Goal: Task Accomplishment & Management: Complete application form

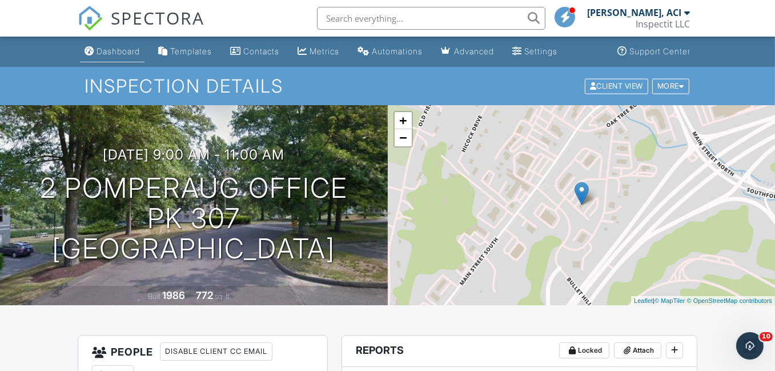
click at [127, 51] on div "Dashboard" at bounding box center [118, 51] width 43 height 10
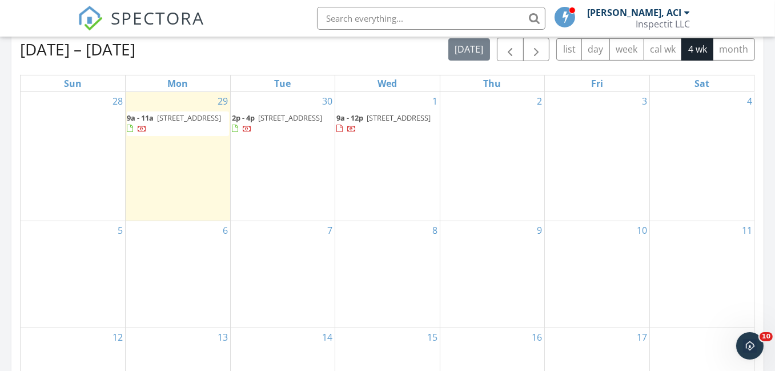
scroll to position [514, 0]
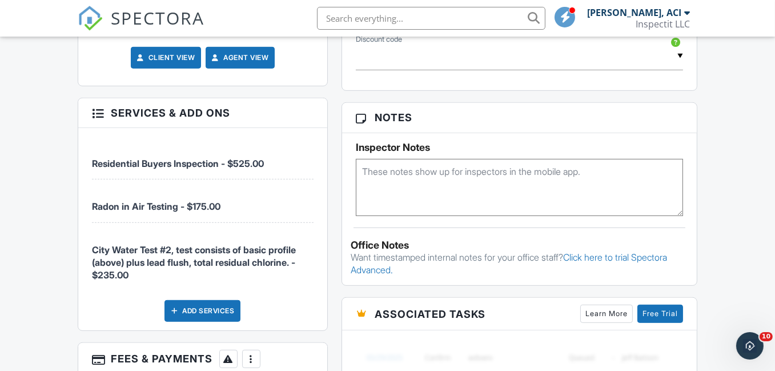
scroll to position [686, 0]
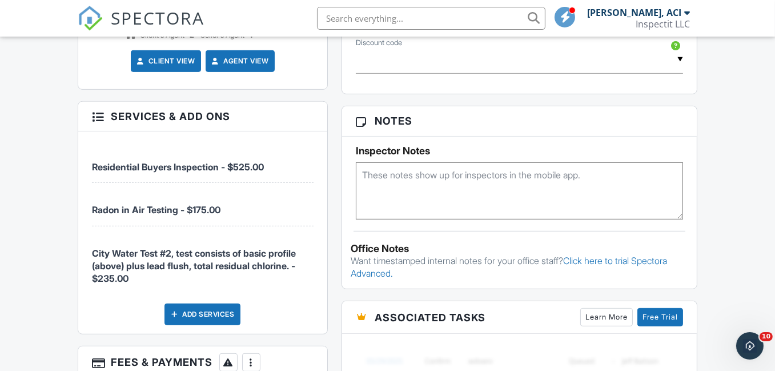
click at [96, 110] on div at bounding box center [97, 115] width 11 height 11
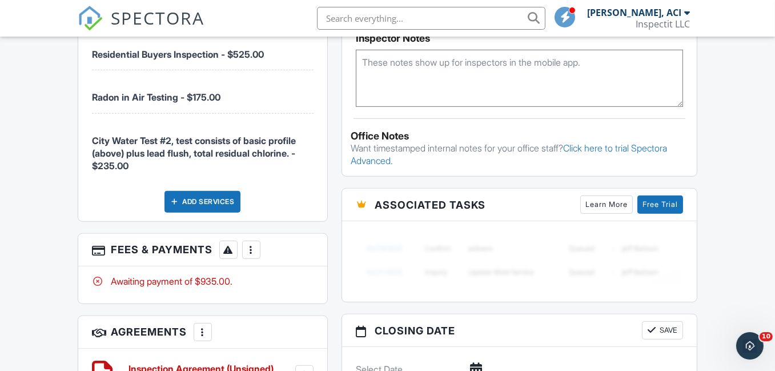
scroll to position [800, 0]
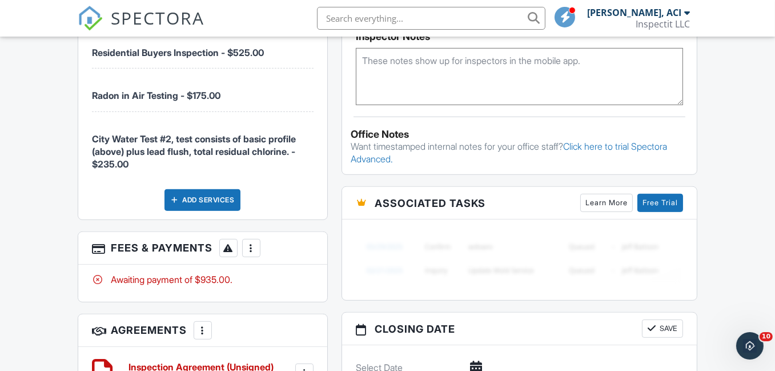
click at [253, 242] on div at bounding box center [251, 247] width 11 height 11
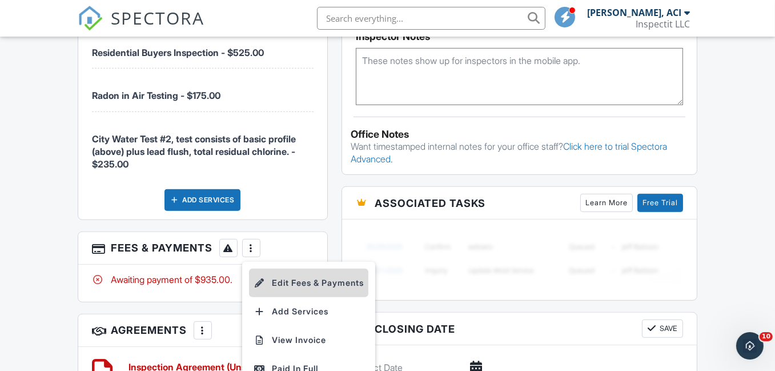
click at [279, 273] on li "Edit Fees & Payments" at bounding box center [308, 283] width 119 height 29
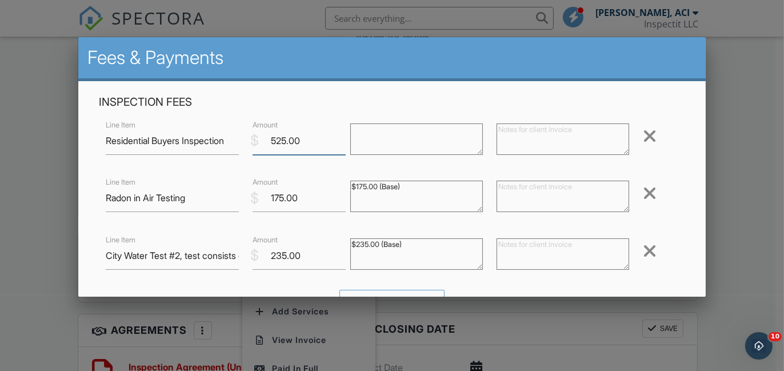
click at [270, 142] on input "525.00" at bounding box center [299, 141] width 93 height 28
click at [727, 172] on div at bounding box center [392, 174] width 784 height 463
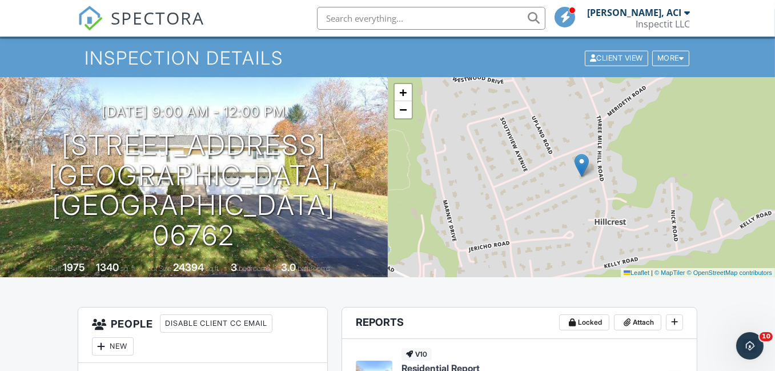
scroll to position [0, 0]
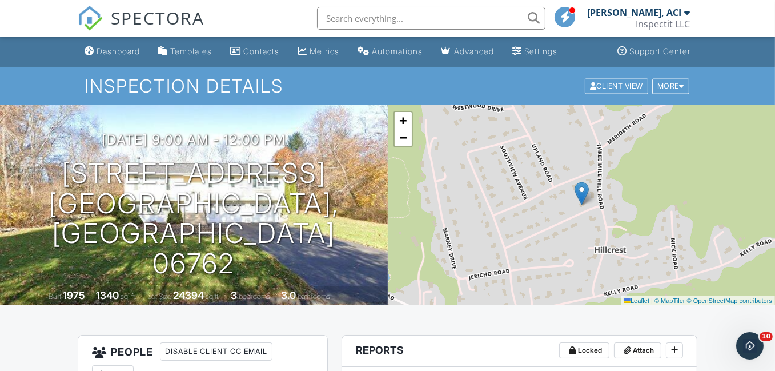
click at [686, 14] on div at bounding box center [687, 12] width 6 height 9
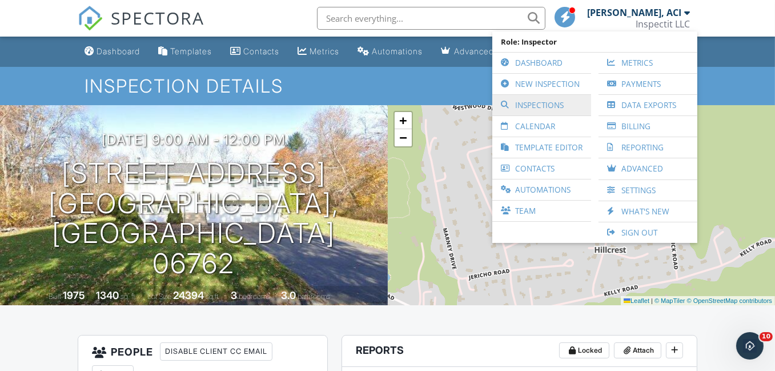
click at [544, 103] on link "Inspections" at bounding box center [541, 105] width 87 height 21
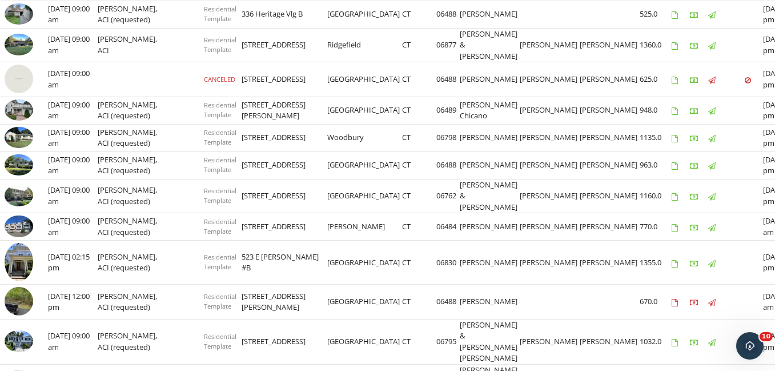
scroll to position [457, 0]
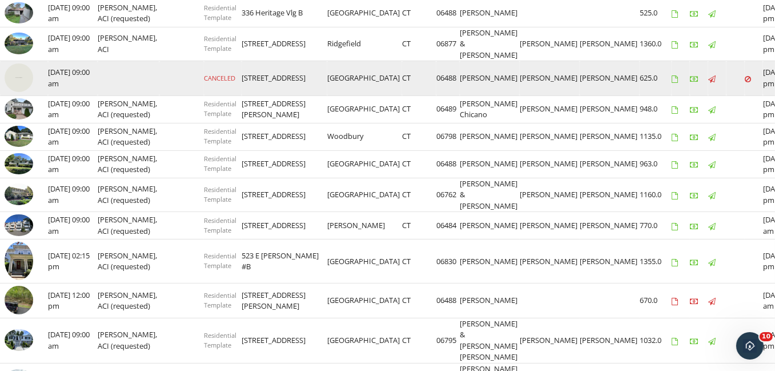
click at [19, 92] on img at bounding box center [19, 77] width 29 height 29
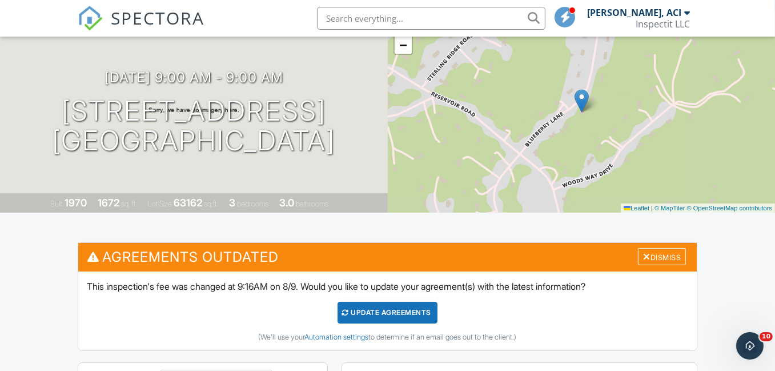
scroll to position [57, 0]
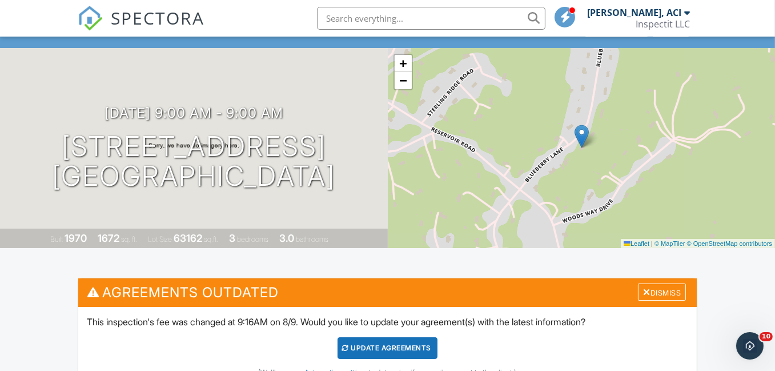
click at [688, 13] on div at bounding box center [687, 12] width 6 height 9
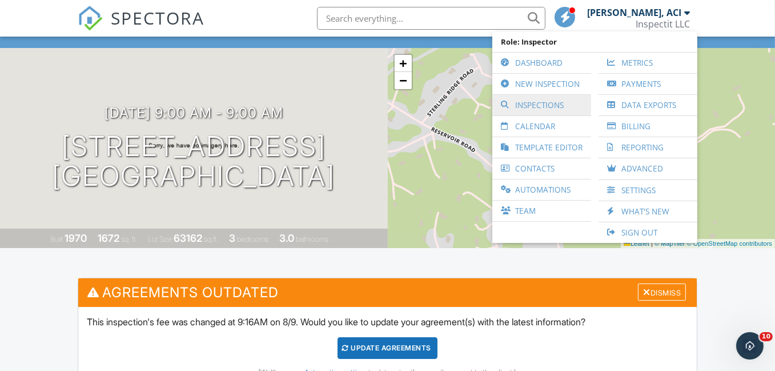
click at [552, 105] on link "Inspections" at bounding box center [541, 105] width 87 height 21
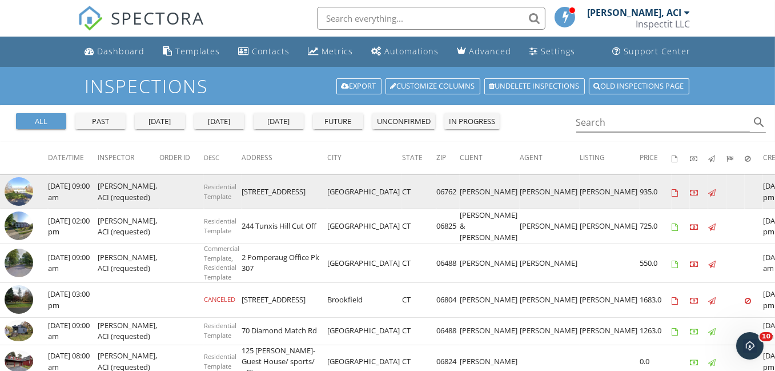
click at [21, 190] on img at bounding box center [19, 191] width 29 height 29
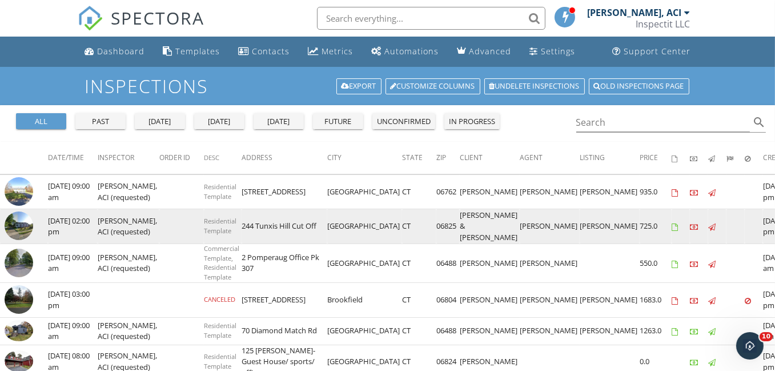
click at [17, 230] on img at bounding box center [19, 225] width 29 height 29
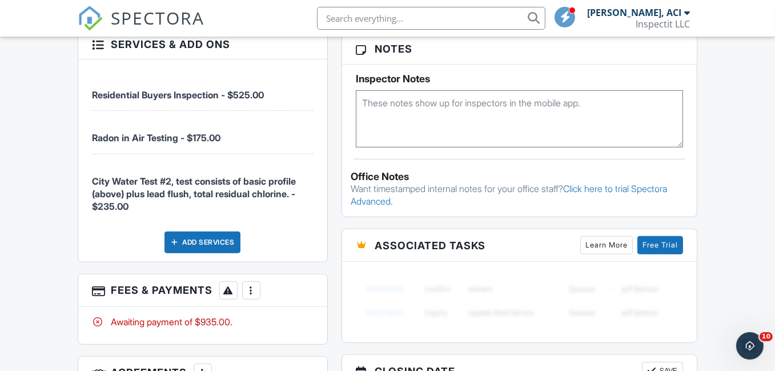
scroll to position [686, 0]
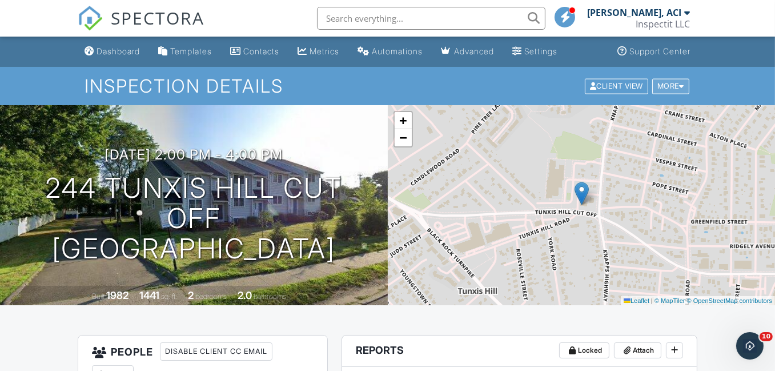
click at [681, 86] on div at bounding box center [681, 85] width 5 height 7
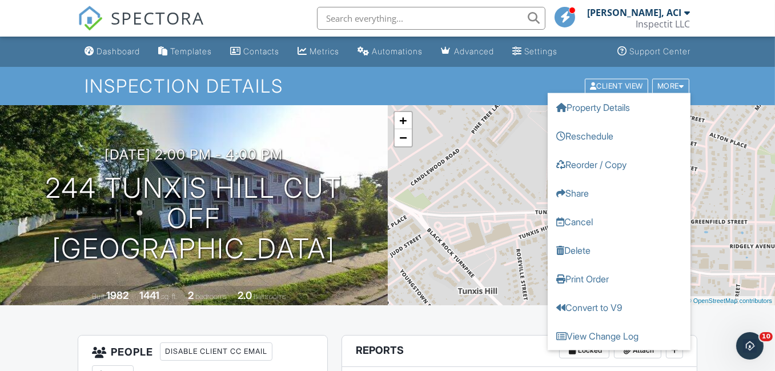
click at [479, 94] on h1 "Inspection Details" at bounding box center [388, 86] width 606 height 20
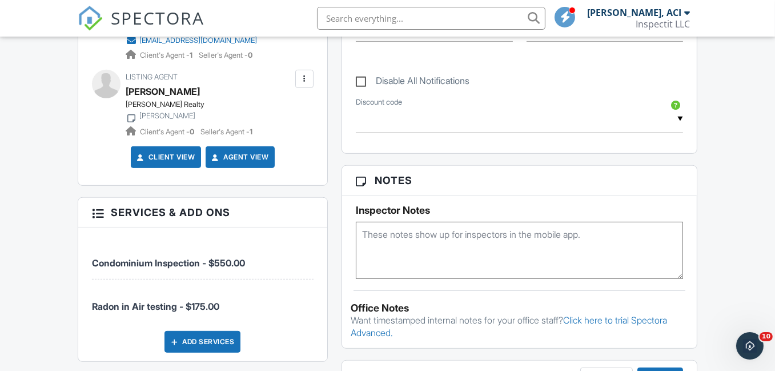
scroll to position [628, 0]
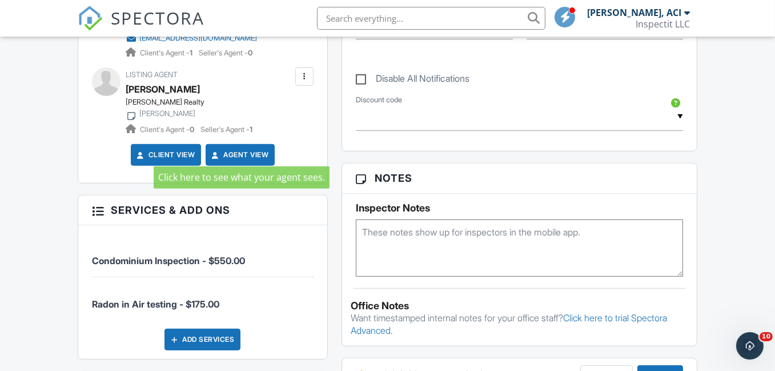
click at [244, 149] on link "Agent View" at bounding box center [239, 154] width 59 height 11
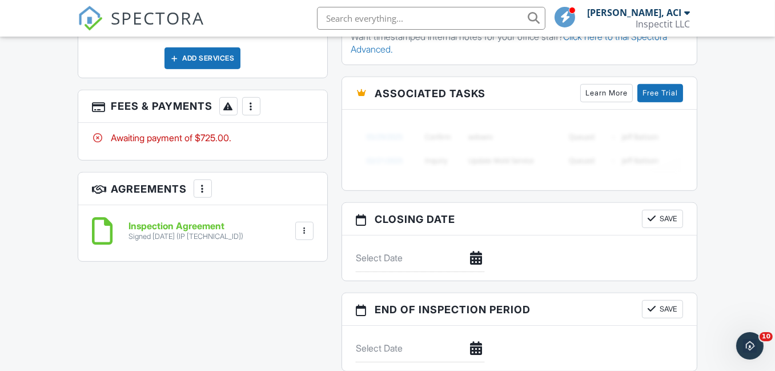
scroll to position [914, 0]
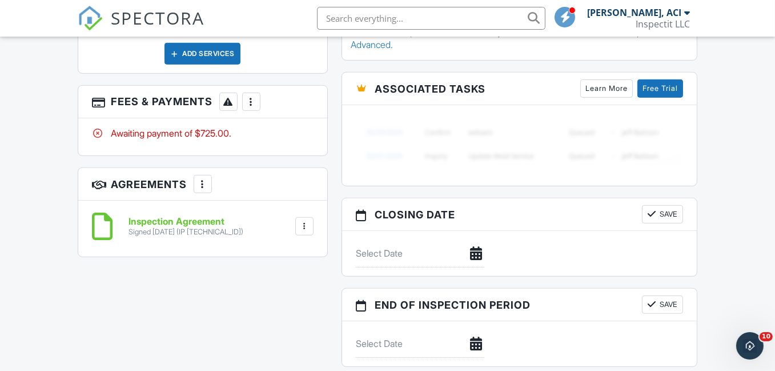
click at [303, 221] on div at bounding box center [304, 226] width 11 height 11
click at [141, 238] on div "Inspection Agreement Signed 09/25/2025 (IP 67.82.238.46) File Delete Download" at bounding box center [202, 229] width 249 height 56
click at [155, 217] on h6 "Inspection Agreement" at bounding box center [186, 222] width 115 height 10
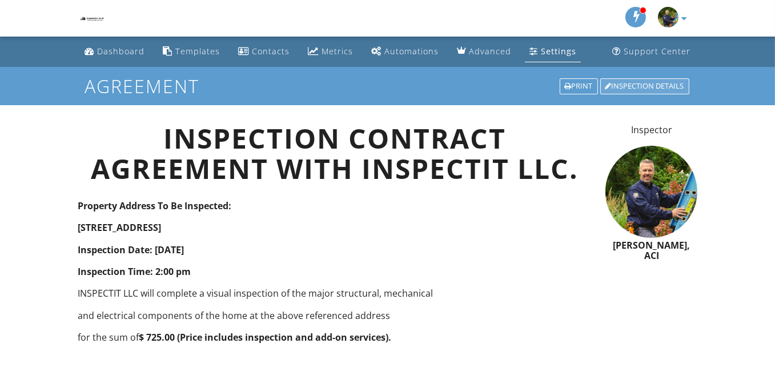
click at [641, 87] on div "Inspection Details" at bounding box center [644, 86] width 89 height 16
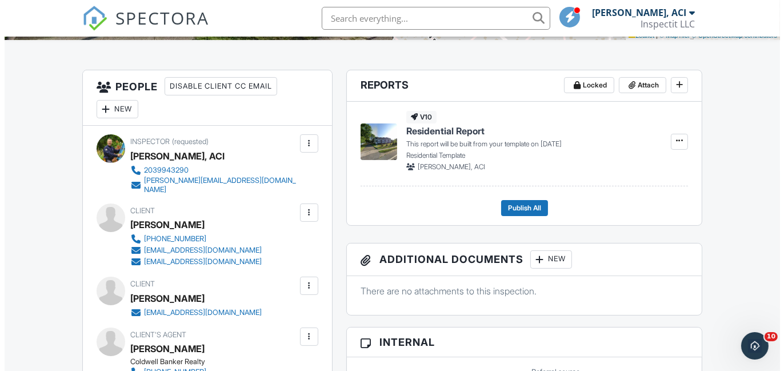
scroll to position [262, 0]
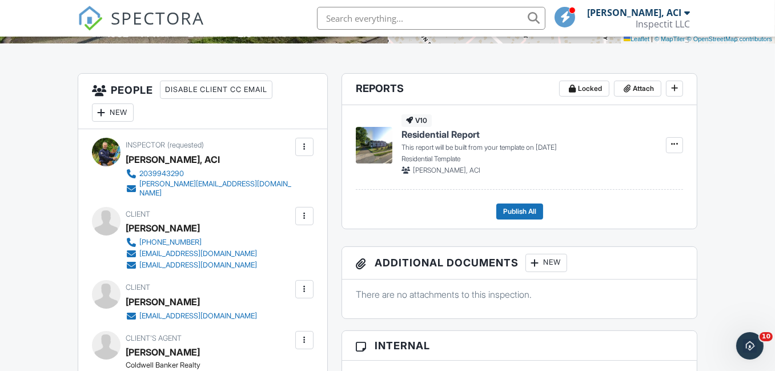
click at [122, 112] on div "New" at bounding box center [113, 112] width 42 height 18
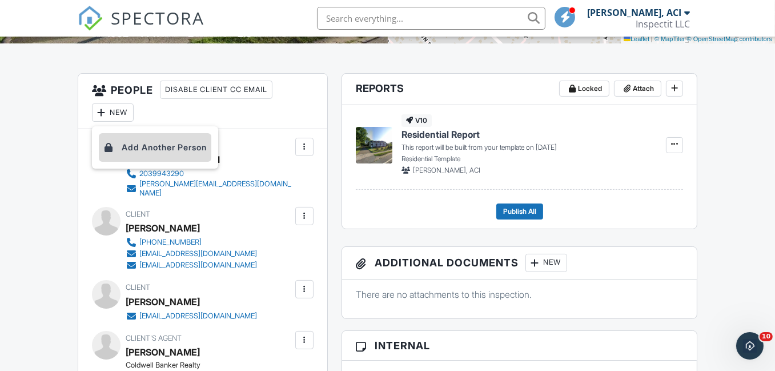
click at [136, 146] on li "Add Another Person" at bounding box center [155, 147] width 113 height 29
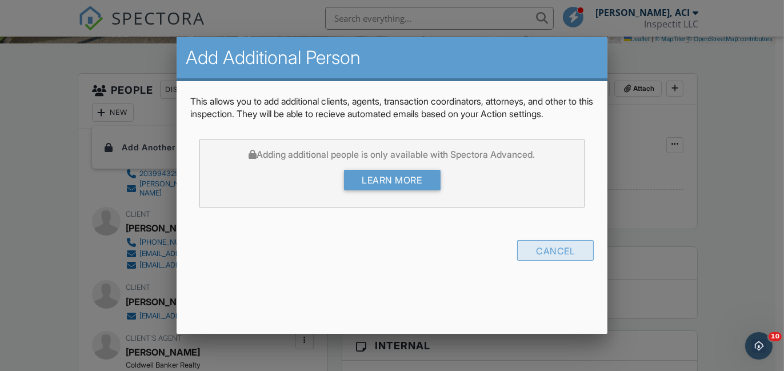
click at [555, 261] on div "Cancel" at bounding box center [555, 250] width 77 height 21
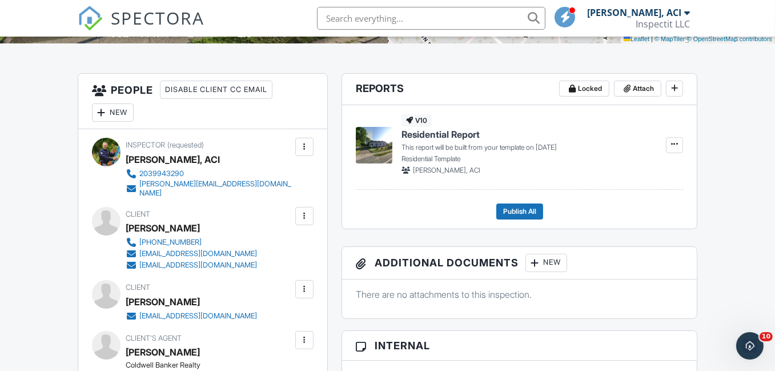
click at [304, 210] on div at bounding box center [304, 215] width 11 height 11
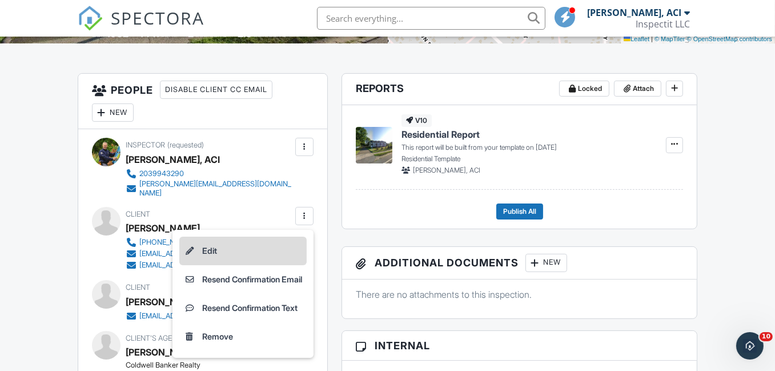
click at [201, 244] on li "Edit" at bounding box center [242, 251] width 127 height 29
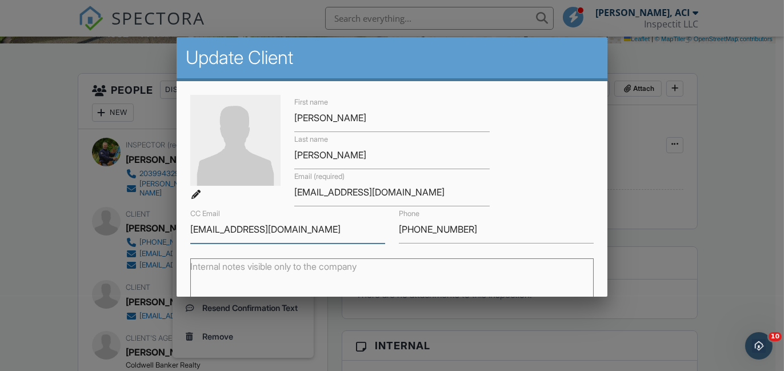
click at [333, 229] on input "[EMAIL_ADDRESS][DOMAIN_NAME]" at bounding box center [287, 229] width 195 height 28
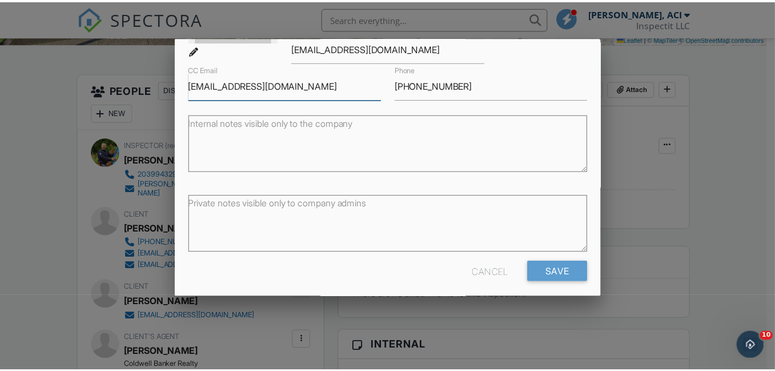
scroll to position [145, 0]
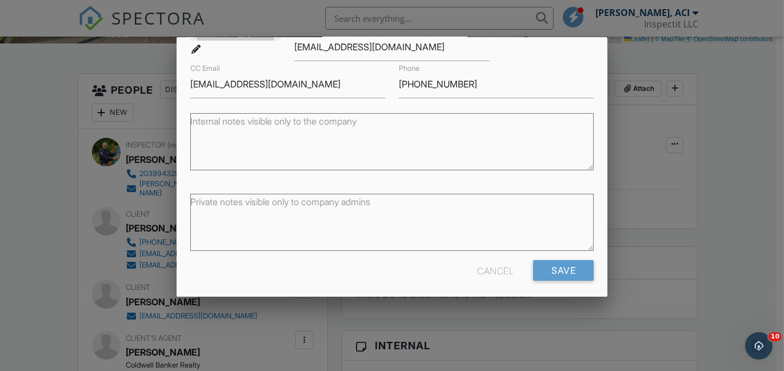
click at [477, 278] on div "Cancel" at bounding box center [495, 270] width 37 height 21
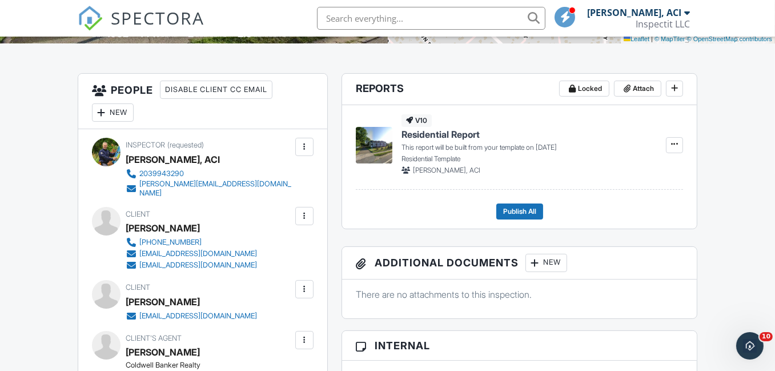
click at [307, 283] on div at bounding box center [304, 288] width 11 height 11
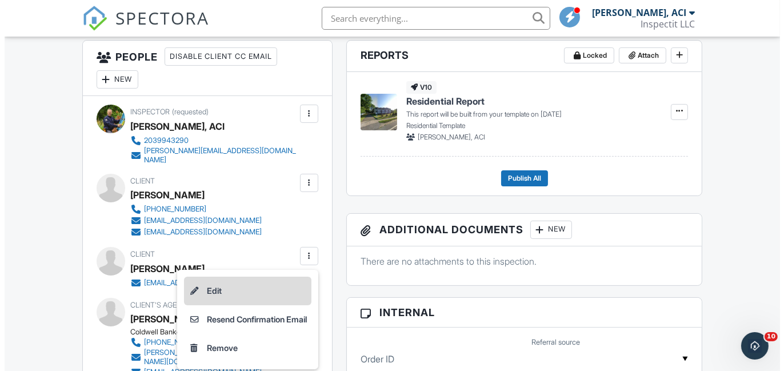
scroll to position [319, 0]
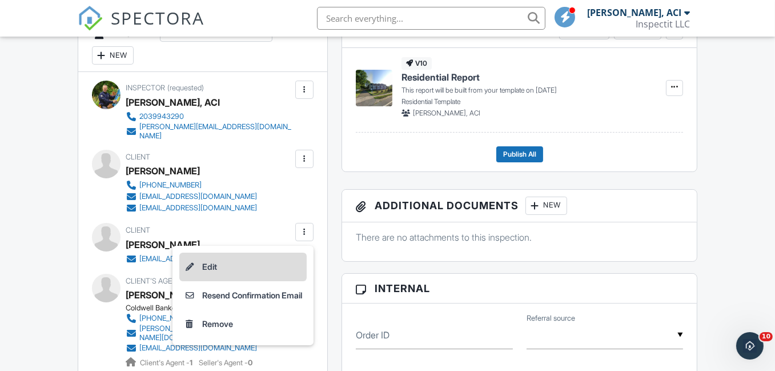
click at [206, 259] on li "Edit" at bounding box center [242, 267] width 127 height 29
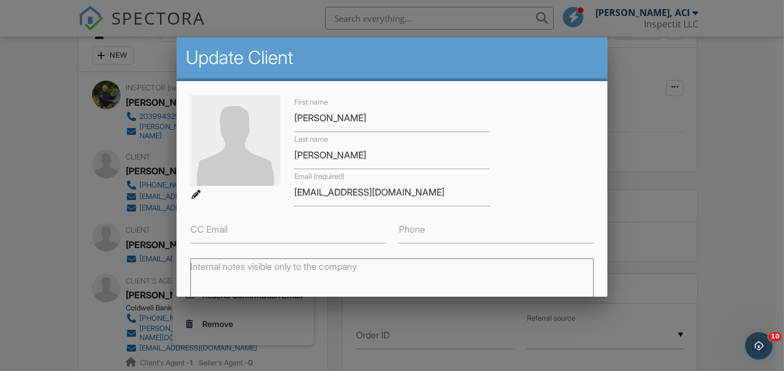
click at [213, 230] on label "CC Email" at bounding box center [208, 229] width 37 height 13
click at [213, 230] on input "CC Email" at bounding box center [287, 229] width 195 height 28
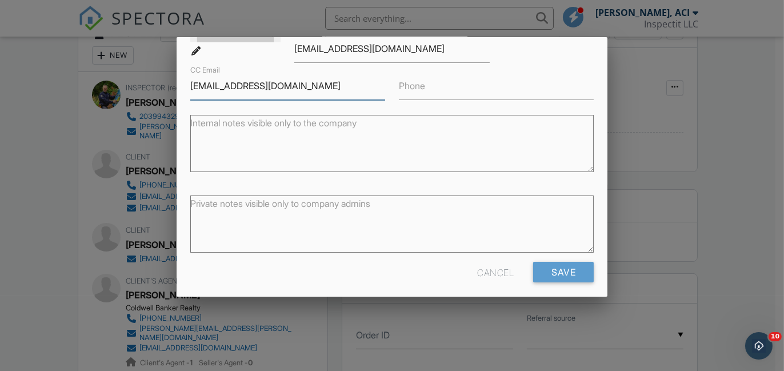
scroll to position [150, 0]
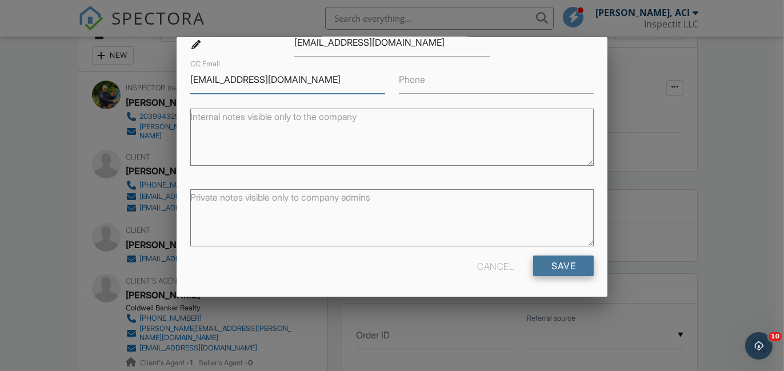
type input "rossshutak777@gmail.com"
click at [548, 265] on input "Save" at bounding box center [563, 265] width 61 height 21
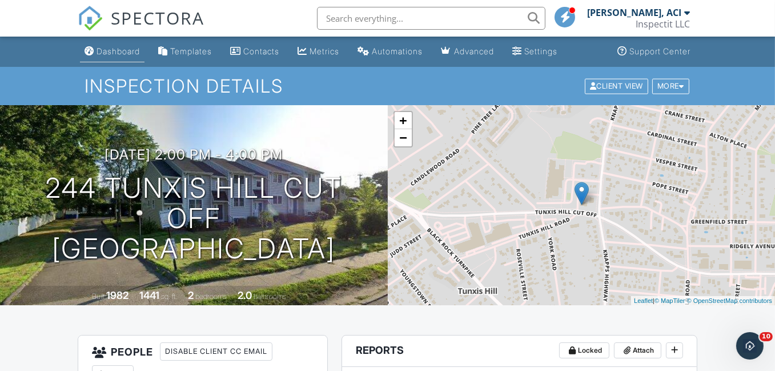
click at [120, 51] on div "Dashboard" at bounding box center [118, 51] width 43 height 10
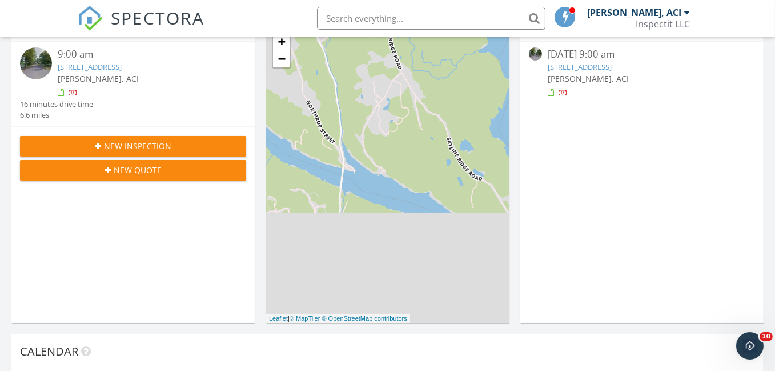
scroll to position [171, 0]
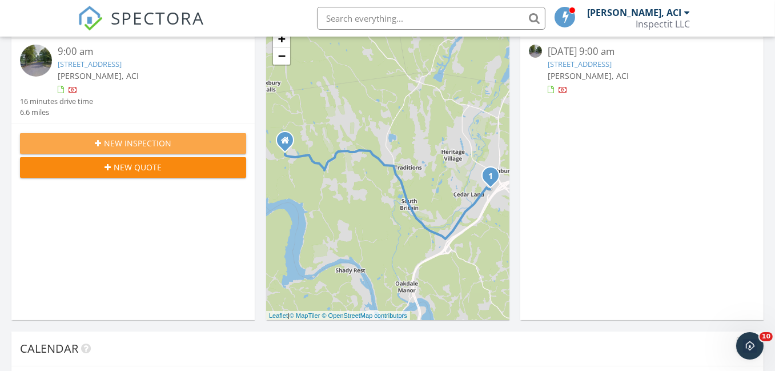
click at [144, 143] on span "New Inspection" at bounding box center [137, 143] width 67 height 12
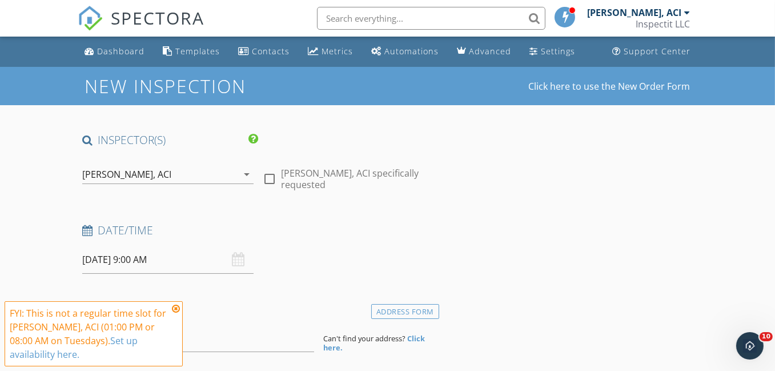
click at [269, 179] on div at bounding box center [269, 178] width 19 height 19
checkbox input "true"
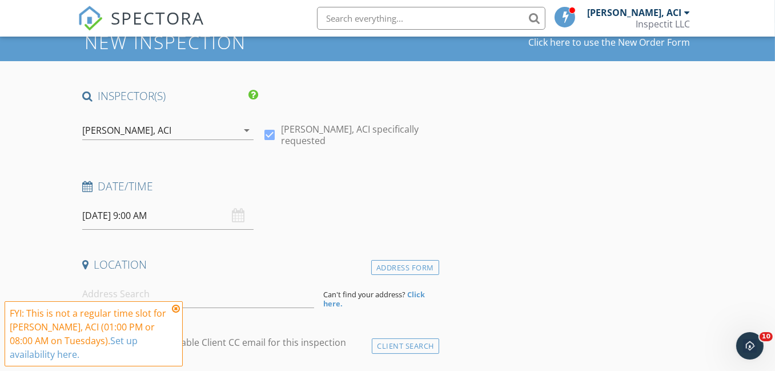
scroll to position [114, 0]
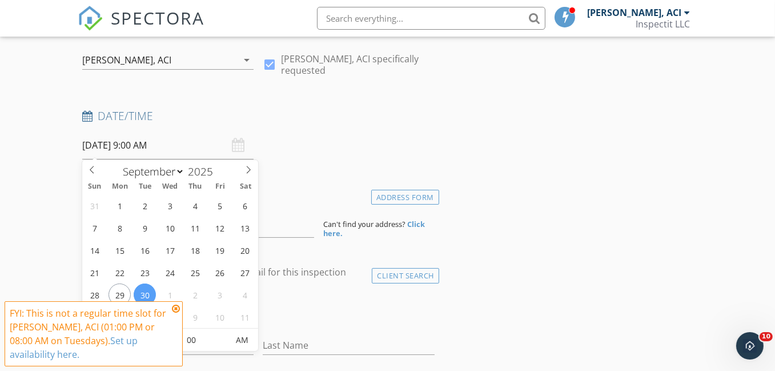
drag, startPoint x: 107, startPoint y: 146, endPoint x: 111, endPoint y: 151, distance: 6.5
click at [108, 147] on input "09/30/2025 9:00 AM" at bounding box center [168, 145] width 172 height 28
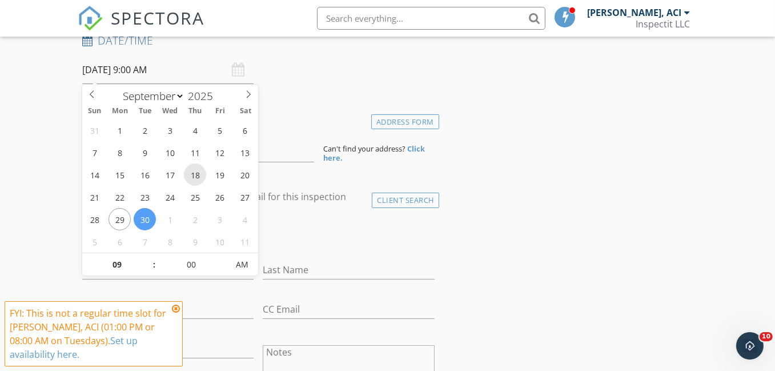
scroll to position [229, 0]
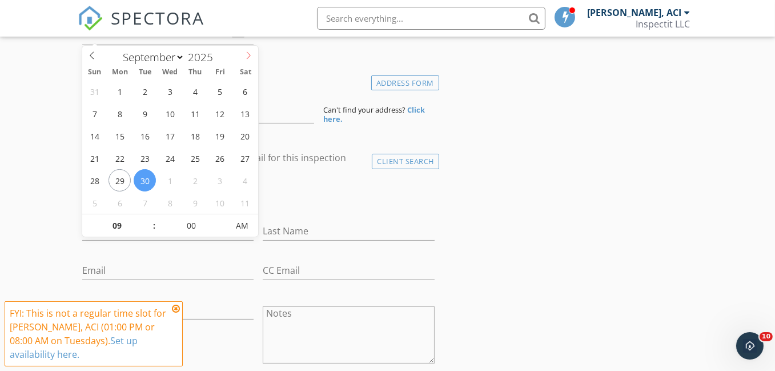
select select "9"
click at [249, 57] on icon at bounding box center [249, 55] width 8 height 8
type input "10/04/2025 9:00 AM"
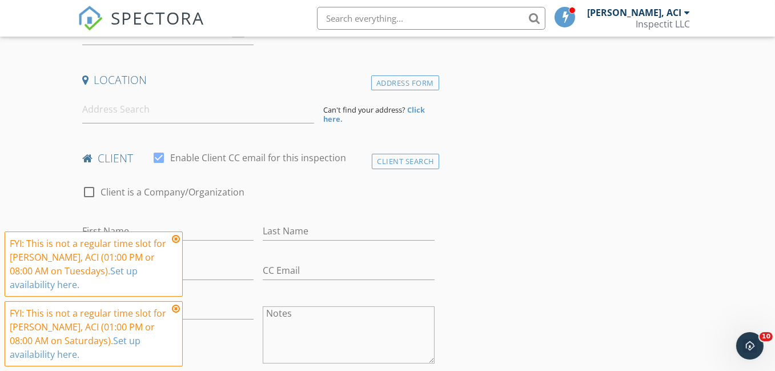
click at [175, 310] on icon at bounding box center [176, 308] width 8 height 9
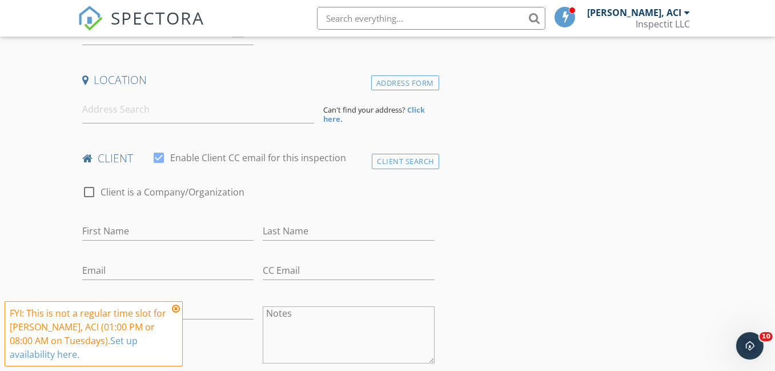
click at [175, 308] on icon at bounding box center [176, 308] width 8 height 9
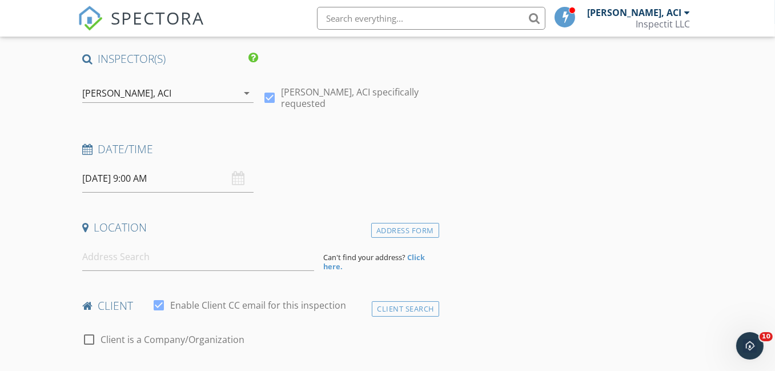
scroll to position [57, 0]
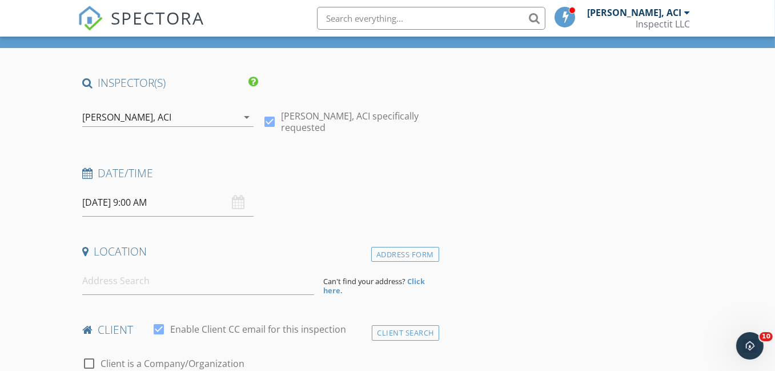
click at [118, 203] on input "10/04/2025 9:00 AM" at bounding box center [168, 203] width 172 height 28
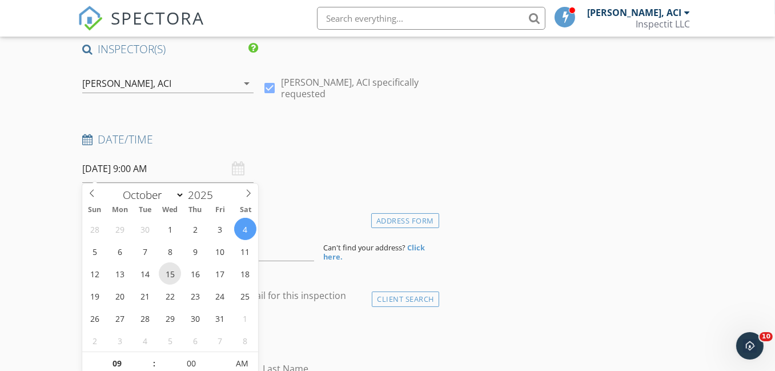
scroll to position [171, 0]
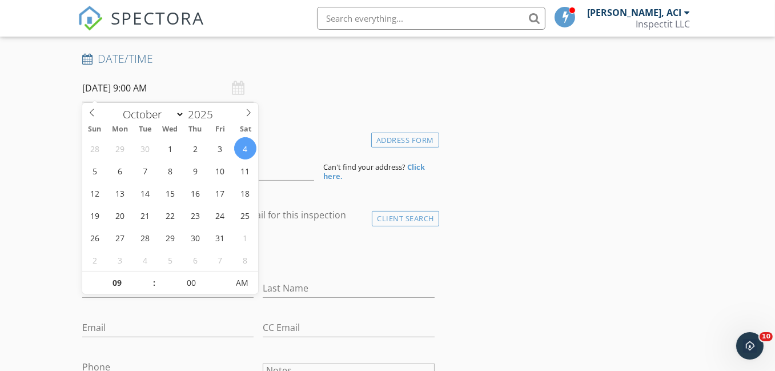
click at [396, 268] on div "check_box_outline_blank Client is a Company/Organization" at bounding box center [258, 255] width 353 height 30
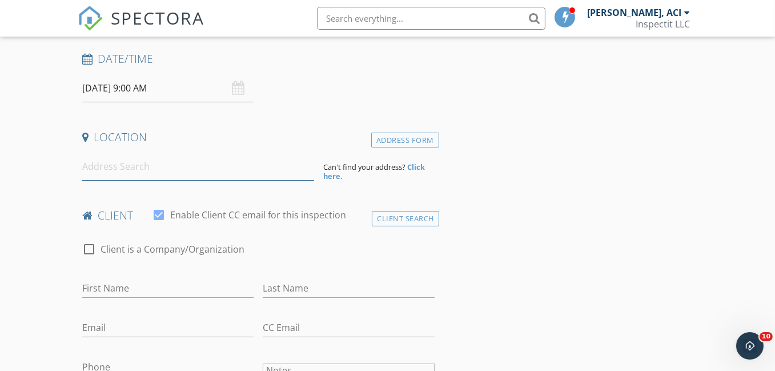
click at [114, 166] on input at bounding box center [198, 167] width 232 height 28
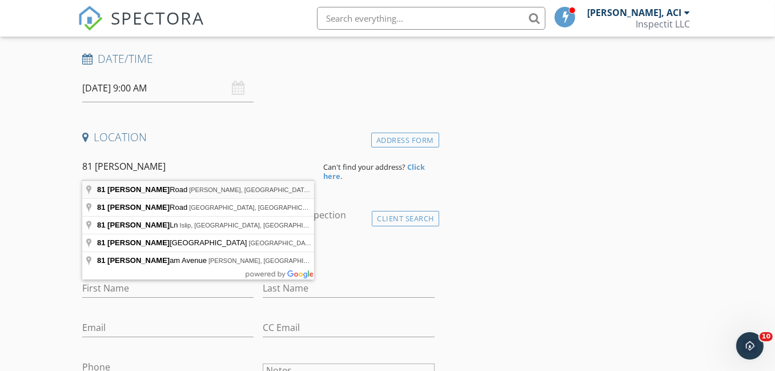
type input "81 Finch Road, Wolcott, CT, USA"
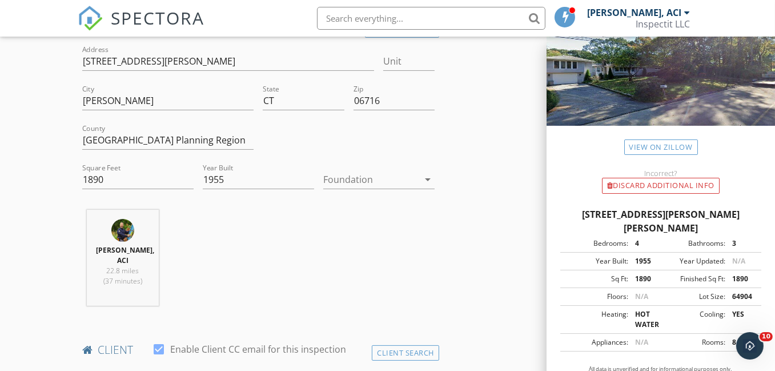
scroll to position [457, 0]
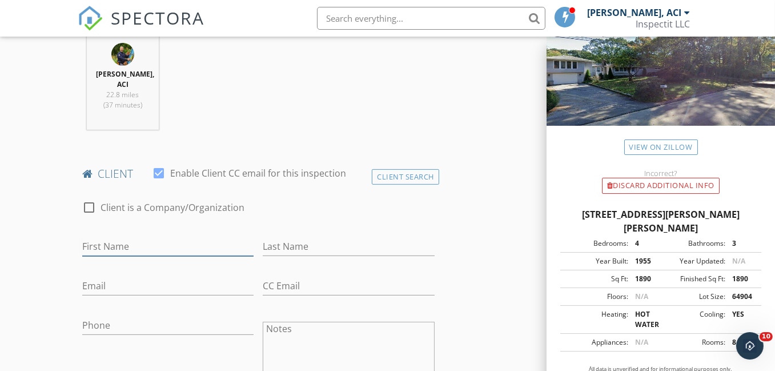
click at [106, 246] on input "First Name" at bounding box center [168, 246] width 172 height 19
type input "Paul"
type input "Rinaldi"
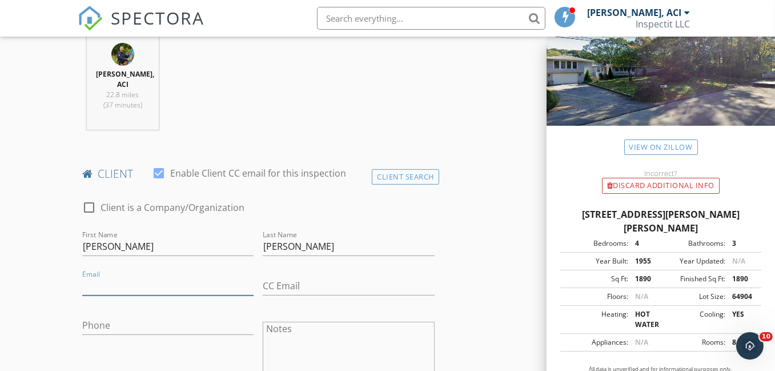
click at [106, 283] on input "Email" at bounding box center [168, 286] width 172 height 19
type input "pmrinaldi3@gmail.com"
click at [297, 285] on input "CC Email" at bounding box center [349, 286] width 172 height 19
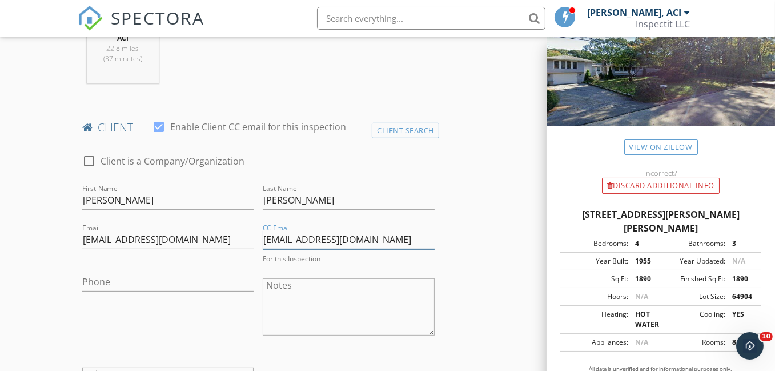
scroll to position [571, 0]
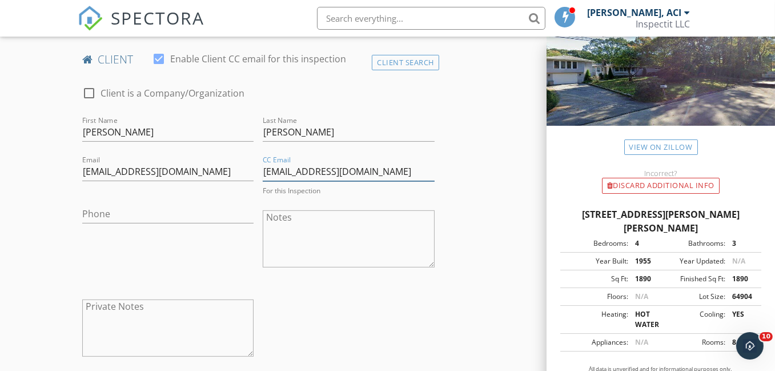
type input "dharterhomeinspect@yahoo.com"
click at [115, 213] on input "Phone" at bounding box center [168, 211] width 172 height 19
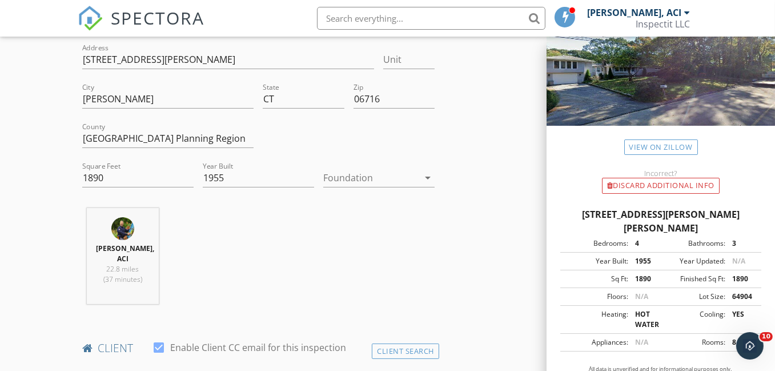
scroll to position [229, 0]
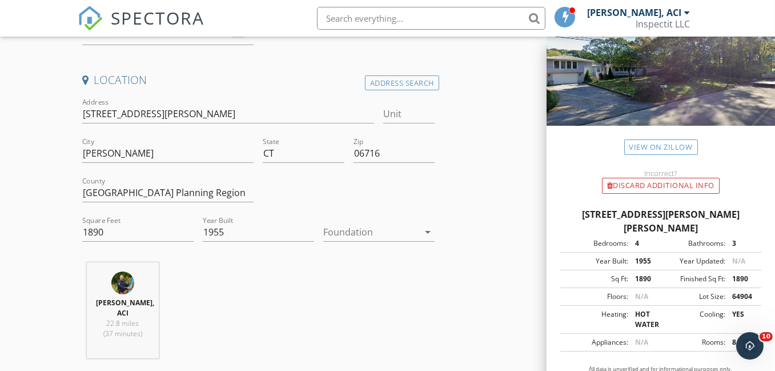
type input "203-509-7952"
click at [89, 117] on input "81 Finch Rd" at bounding box center [228, 114] width 293 height 19
type input "80 Finch Rd"
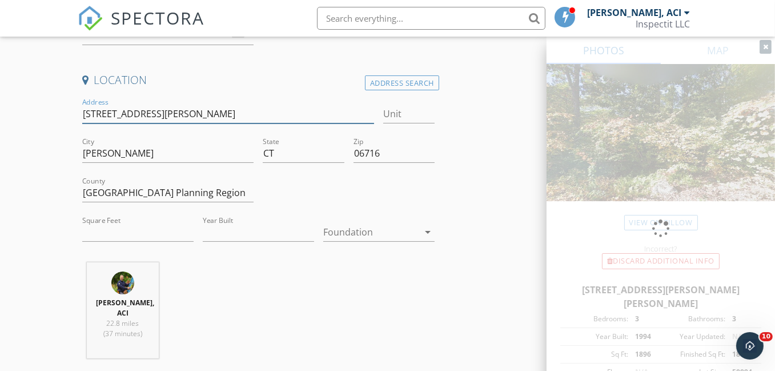
type input "1896"
type input "1994"
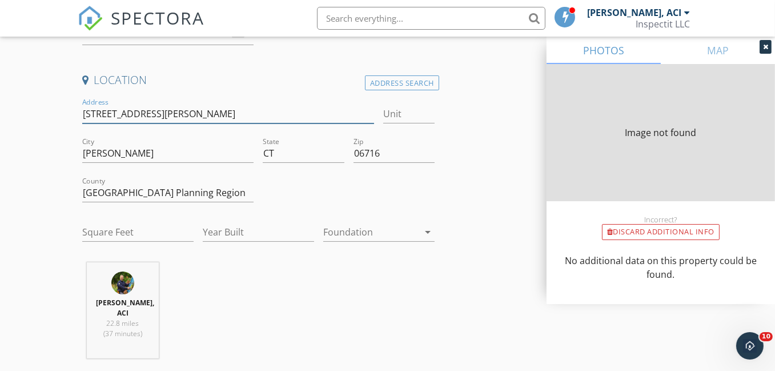
type input "1896"
type input "1994"
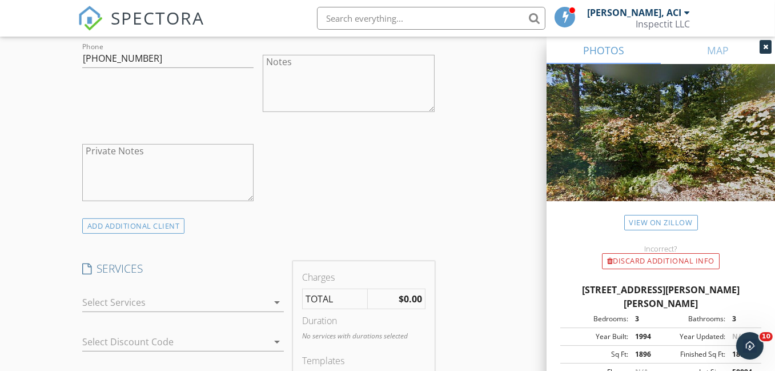
scroll to position [743, 0]
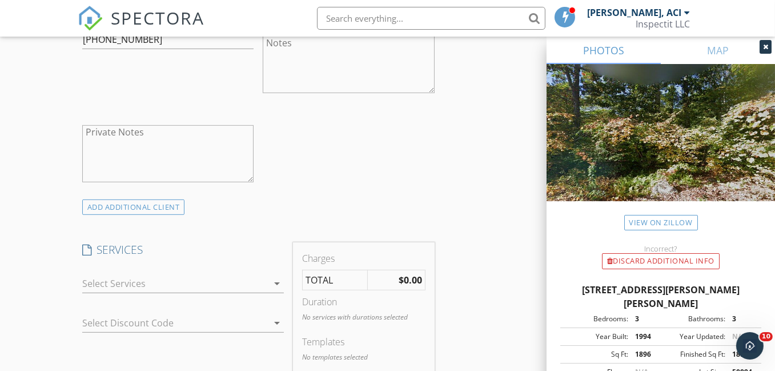
type input "80 Finch Rd"
click at [277, 282] on icon "arrow_drop_down" at bounding box center [277, 284] width 14 height 14
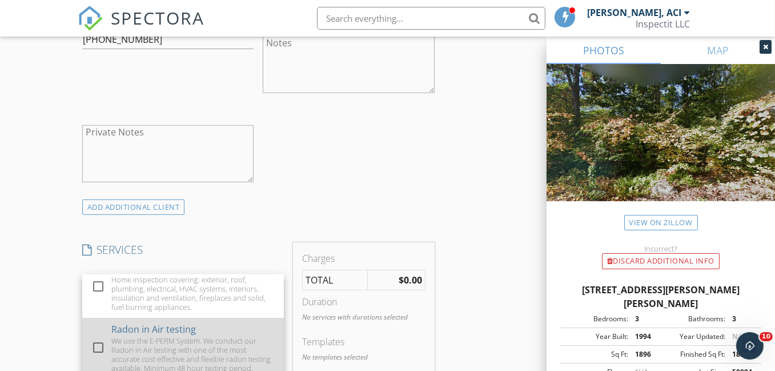
scroll to position [0, 0]
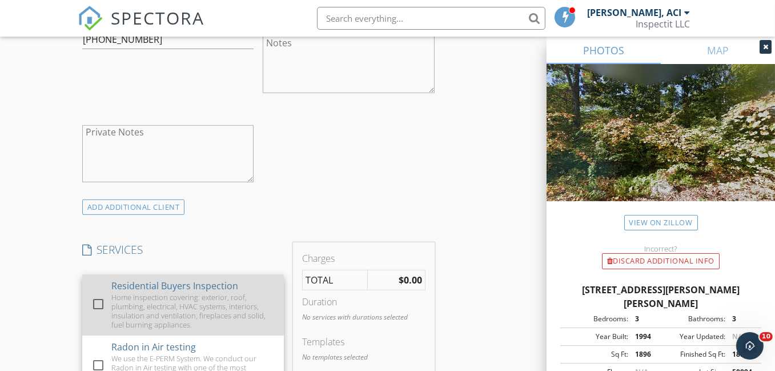
click at [97, 303] on div at bounding box center [98, 303] width 19 height 19
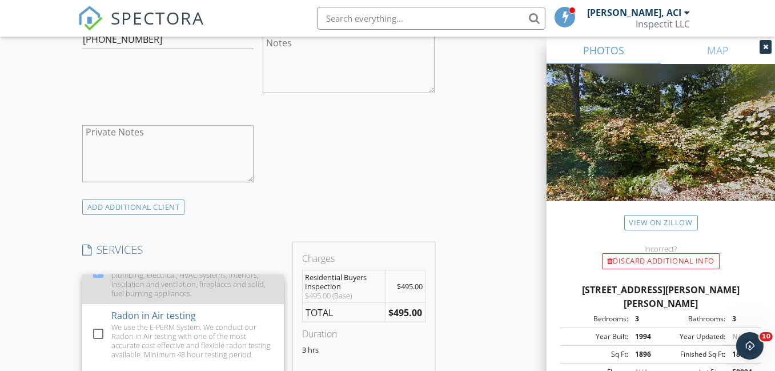
scroll to position [57, 0]
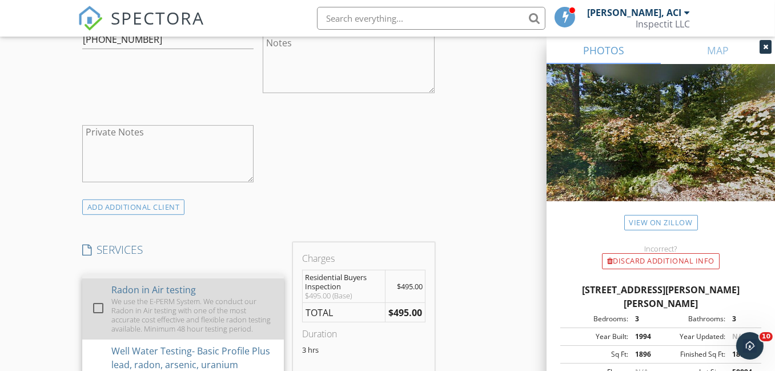
click at [100, 310] on div at bounding box center [98, 307] width 19 height 19
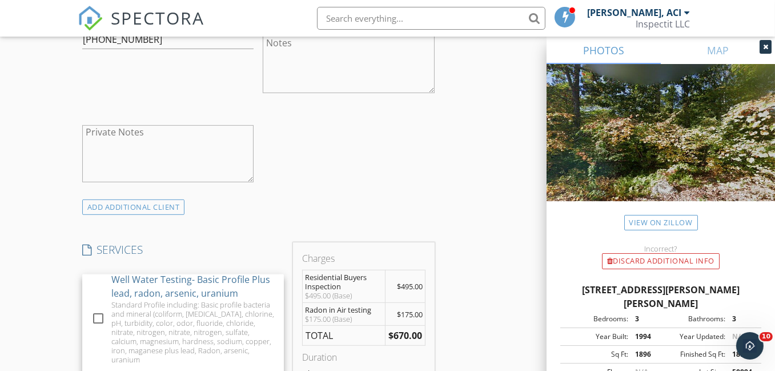
scroll to position [135, 0]
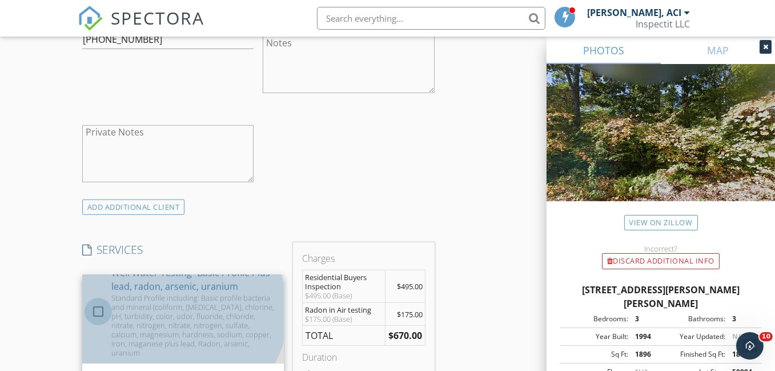
click at [98, 319] on div at bounding box center [98, 311] width 19 height 19
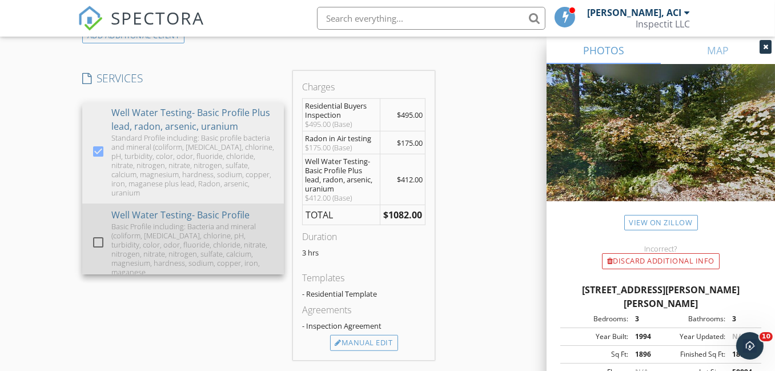
scroll to position [66, 0]
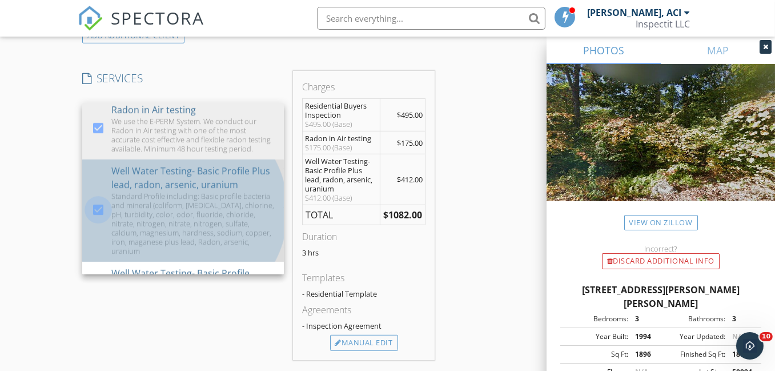
click at [95, 219] on div at bounding box center [98, 209] width 19 height 19
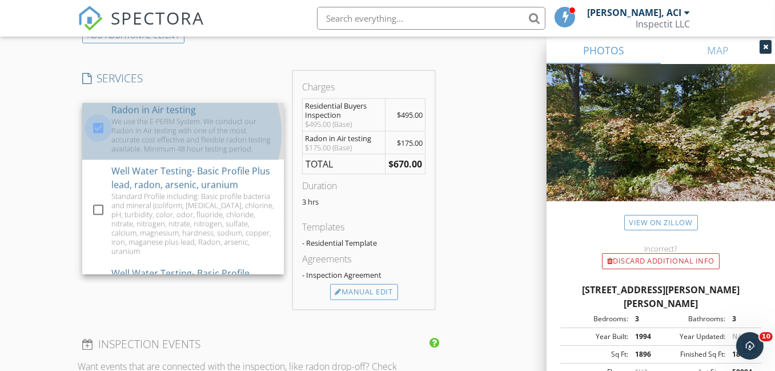
click at [98, 129] on div at bounding box center [98, 127] width 19 height 19
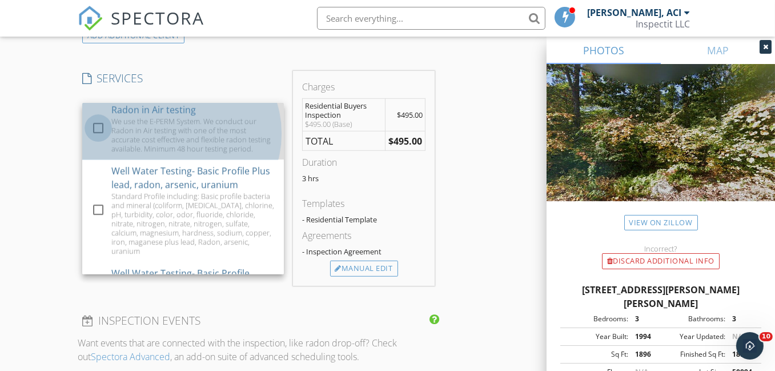
click at [99, 132] on div at bounding box center [98, 127] width 19 height 19
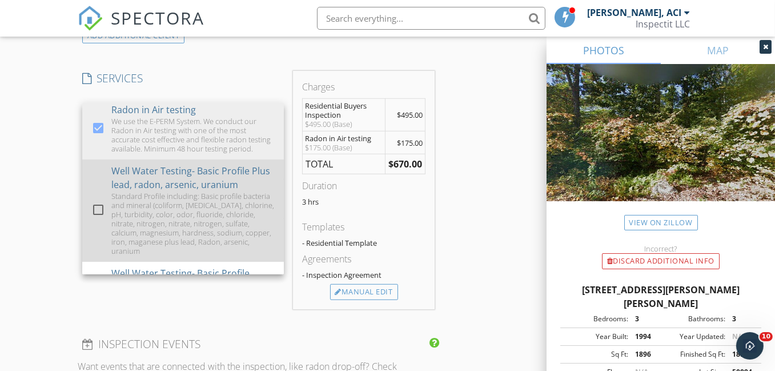
click at [98, 216] on div at bounding box center [98, 209] width 19 height 19
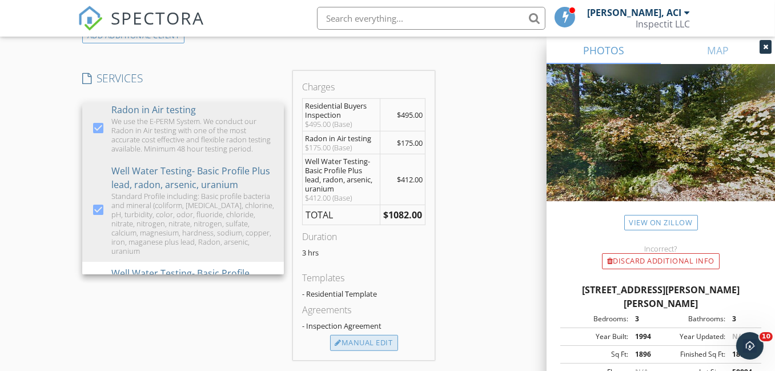
drag, startPoint x: 366, startPoint y: 341, endPoint x: 375, endPoint y: 337, distance: 10.7
click at [366, 341] on div "Manual Edit" at bounding box center [364, 343] width 68 height 16
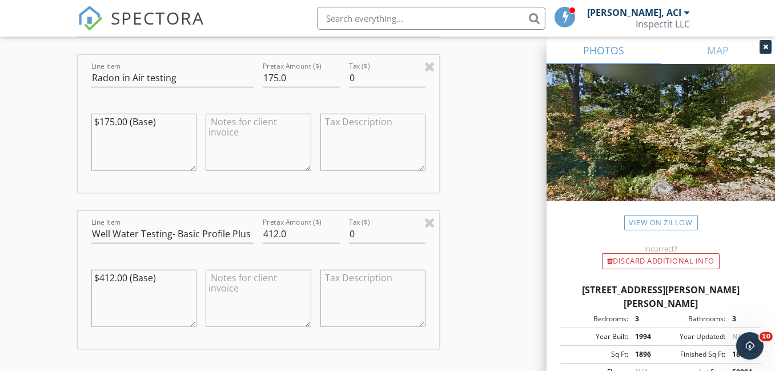
scroll to position [1200, 0]
click at [274, 231] on input "412.0" at bounding box center [301, 233] width 77 height 19
type input "415.0"
click at [110, 275] on textarea "$412.00 (Base)" at bounding box center [143, 297] width 105 height 57
type textarea "$415.00 (Base)"
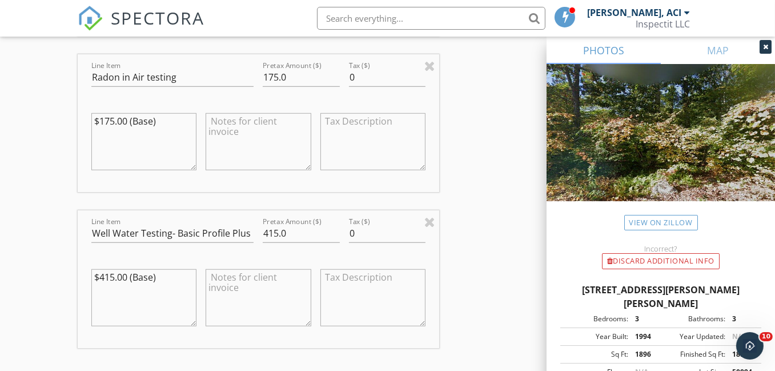
drag, startPoint x: 157, startPoint y: 277, endPoint x: 83, endPoint y: 278, distance: 73.7
click at [83, 278] on div "Line Item Well Water Testing- Basic Profile Plus lead, radon, arsenic, uranium …" at bounding box center [259, 279] width 362 height 138
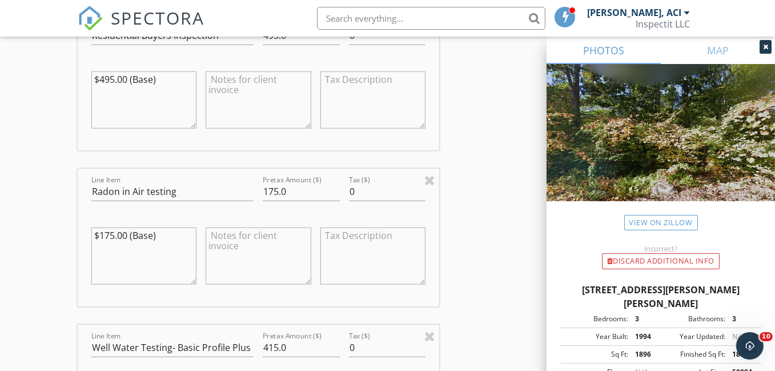
scroll to position [1028, 0]
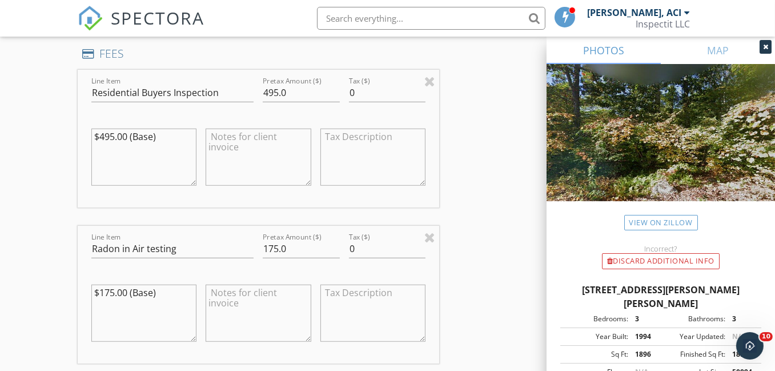
drag, startPoint x: 155, startPoint y: 291, endPoint x: 131, endPoint y: 293, distance: 24.6
click at [131, 293] on textarea "$175.00 (Base)" at bounding box center [143, 313] width 105 height 57
click at [159, 293] on textarea "$175.00 (Base)" at bounding box center [143, 313] width 105 height 57
click at [157, 293] on textarea "$175.00 (Base)" at bounding box center [143, 313] width 105 height 57
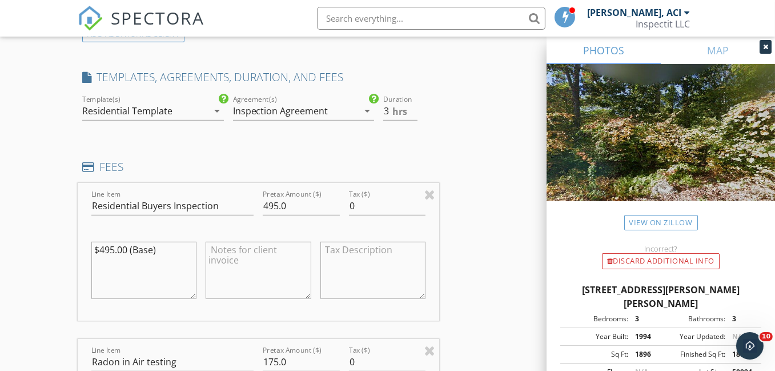
scroll to position [914, 0]
drag, startPoint x: 286, startPoint y: 206, endPoint x: 254, endPoint y: 209, distance: 32.2
click at [254, 209] on div "Line Item Residential Buyers Inspection Pretax Amount ($) 495.0 Tax ($) 0 $495.…" at bounding box center [259, 253] width 362 height 138
drag, startPoint x: 157, startPoint y: 250, endPoint x: 126, endPoint y: 253, distance: 31.0
click at [126, 253] on textarea "$495.00 (Base)" at bounding box center [143, 271] width 105 height 57
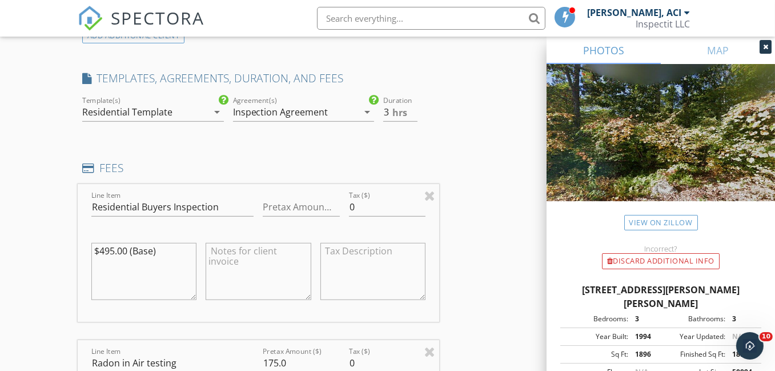
click at [99, 250] on textarea "$495.00 (Base)" at bounding box center [143, 271] width 105 height 57
type textarea "$550.00 (Base)"
click at [290, 206] on input "Pretax Amount ($)" at bounding box center [301, 207] width 77 height 19
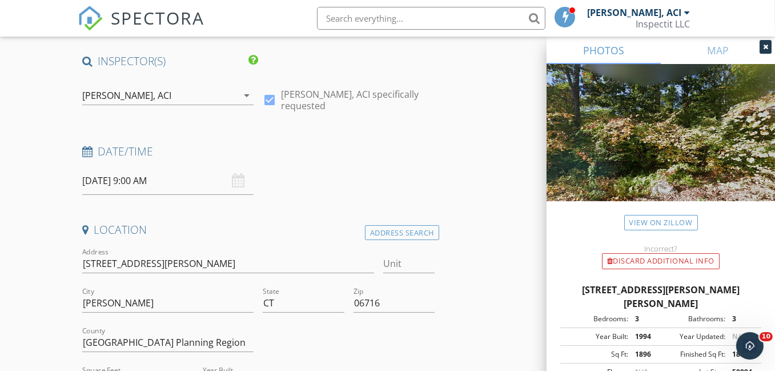
scroll to position [57, 0]
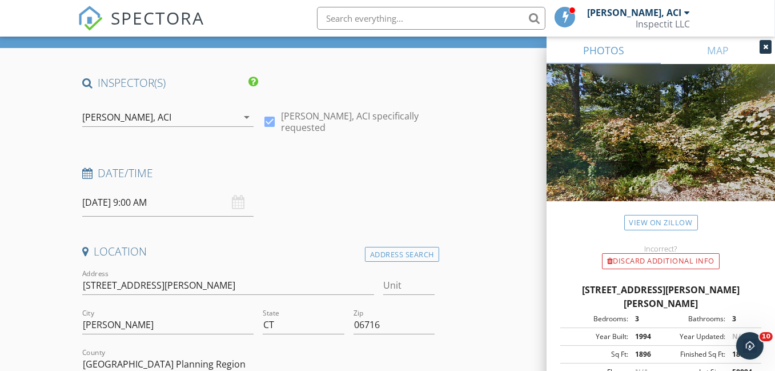
type input "550.00"
click at [109, 205] on input "10/04/2025 9:00 AM" at bounding box center [168, 203] width 172 height 28
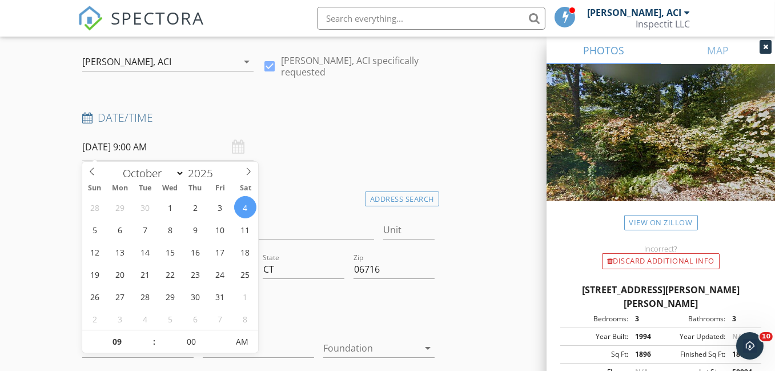
scroll to position [171, 0]
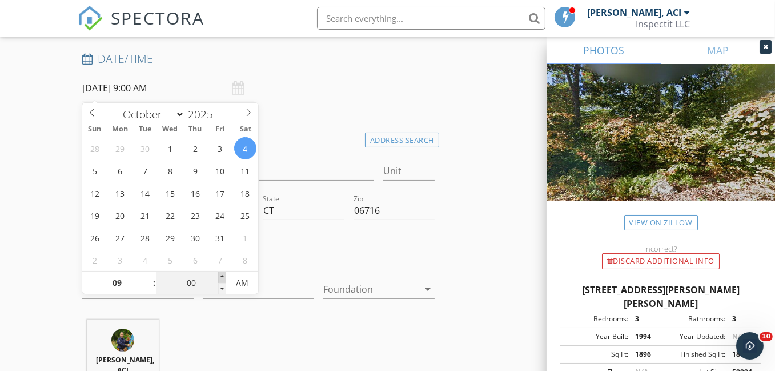
type input "05"
type input "10/04/2025 9:05 AM"
click at [224, 277] on span at bounding box center [222, 276] width 8 height 11
type input "10"
type input "10/04/2025 9:10 AM"
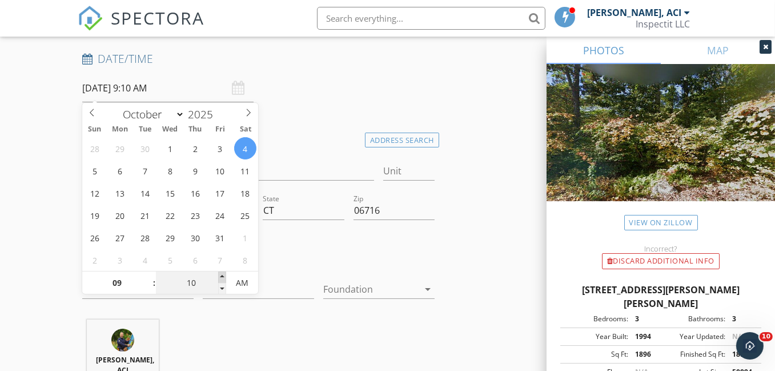
click at [224, 277] on span at bounding box center [222, 276] width 8 height 11
type input "15"
type input "10/04/2025 9:15 AM"
click at [224, 277] on span at bounding box center [222, 276] width 8 height 11
type input "20"
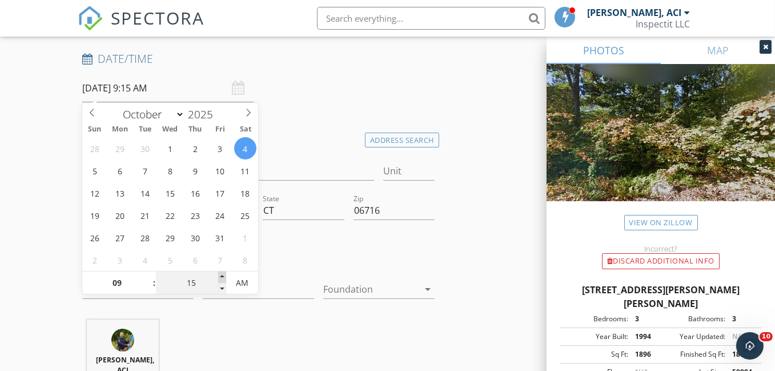
type input "10/04/2025 9:20 AM"
click at [224, 277] on span at bounding box center [222, 276] width 8 height 11
type input "25"
type input "10/04/2025 9:25 AM"
click at [224, 277] on span at bounding box center [222, 276] width 8 height 11
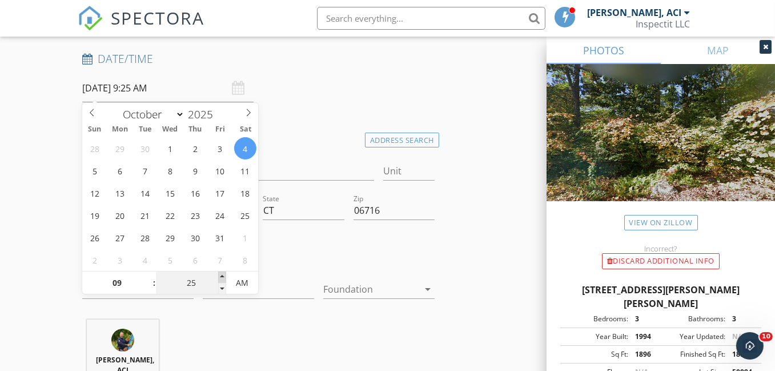
type input "30"
type input "10/04/2025 9:30 AM"
click at [224, 277] on span at bounding box center [222, 276] width 8 height 11
click at [287, 266] on div at bounding box center [348, 250] width 181 height 39
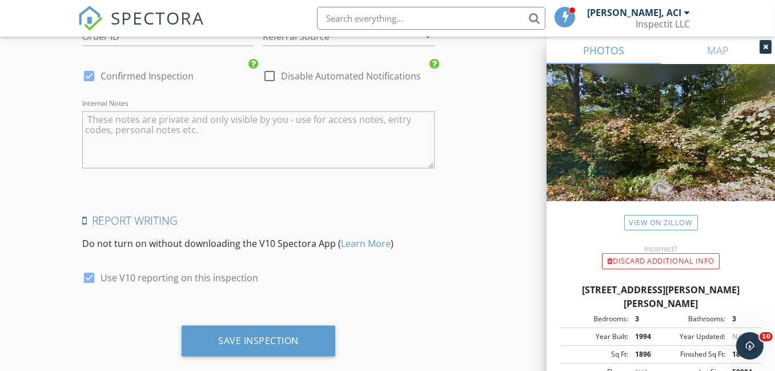
scroll to position [2105, 0]
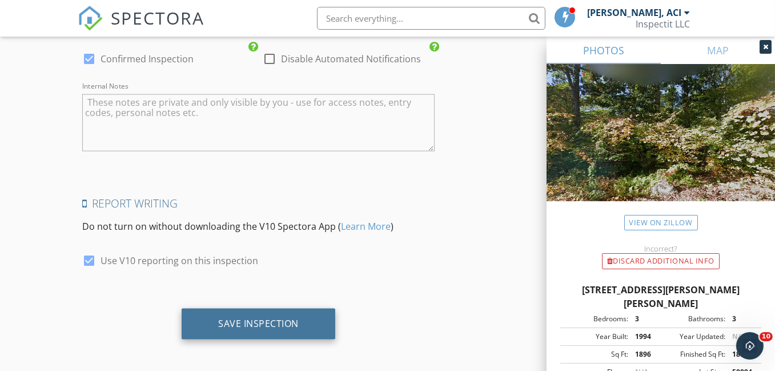
click at [258, 321] on div "Save Inspection" at bounding box center [258, 323] width 81 height 11
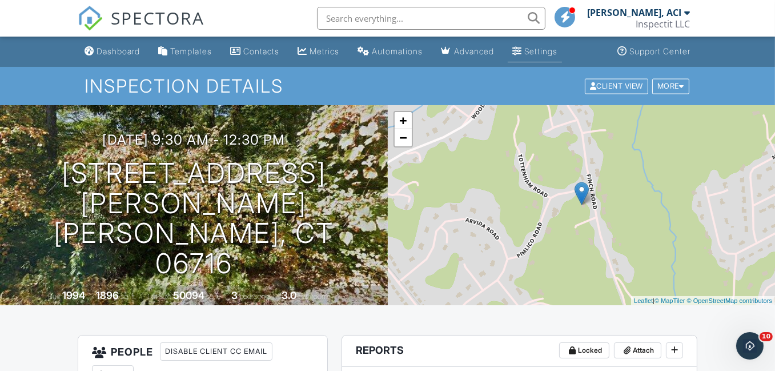
click at [558, 55] on div "Settings" at bounding box center [540, 51] width 33 height 10
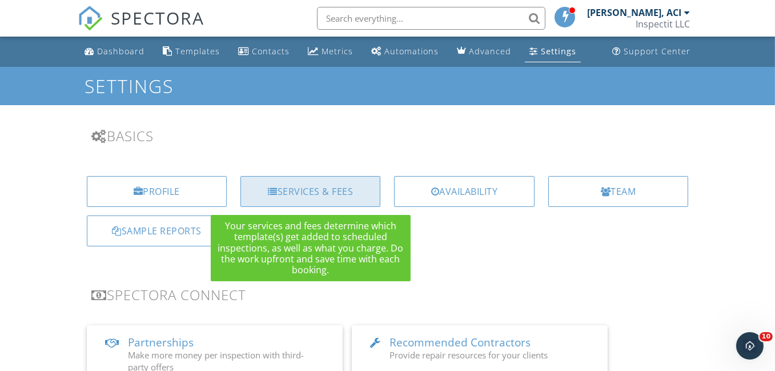
click at [303, 192] on div "Services & Fees" at bounding box center [311, 191] width 140 height 31
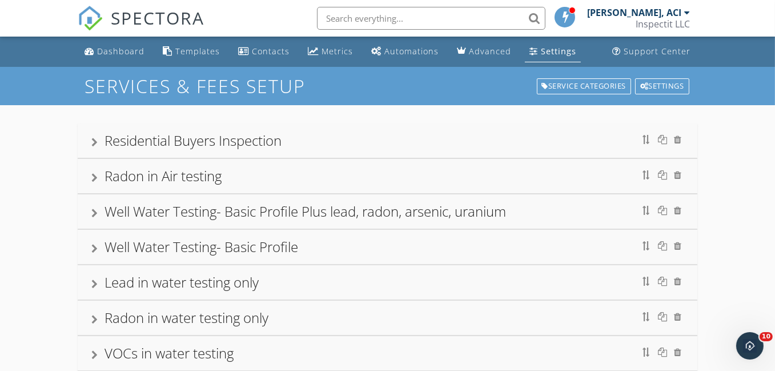
click at [299, 212] on div "Well Water Testing- Basic Profile Plus lead, radon, arsenic, uranium" at bounding box center [306, 211] width 402 height 19
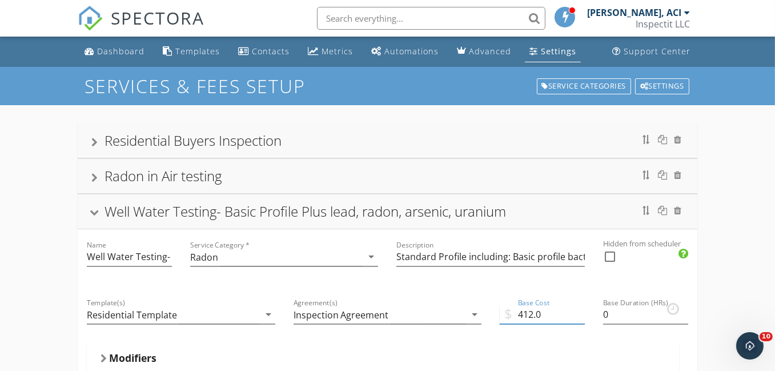
click at [530, 315] on input "412.0" at bounding box center [542, 314] width 85 height 19
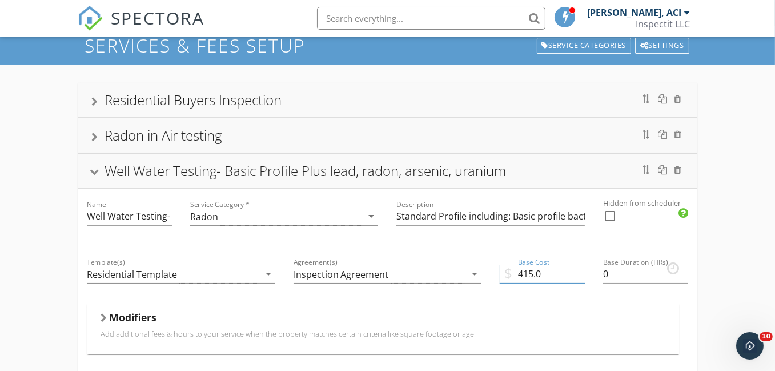
scroll to position [57, 0]
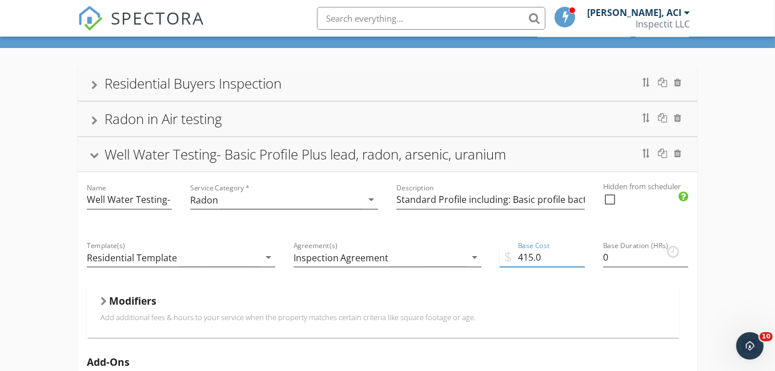
type input "415.0"
click at [351, 121] on div "Radon in Air testing" at bounding box center [387, 119] width 593 height 21
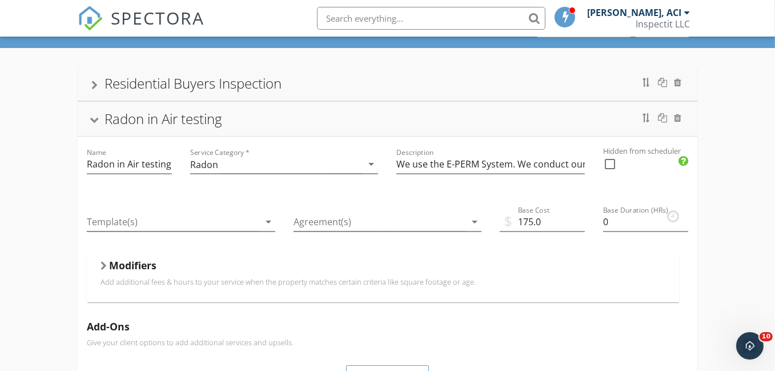
scroll to position [0, 0]
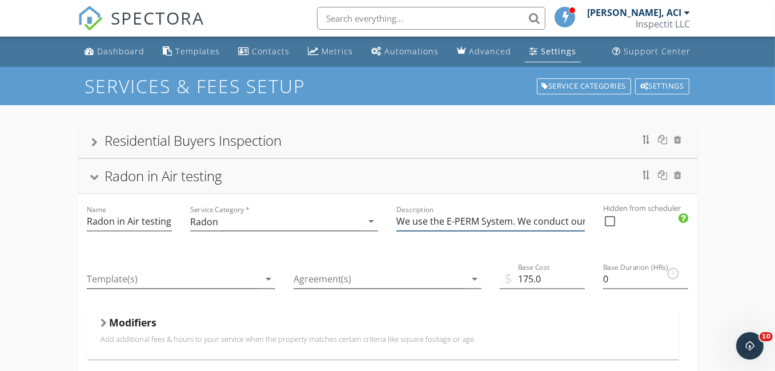
click at [550, 220] on input "We use the E-PERM System. We conduct our Radon in Air testing with one of the m…" at bounding box center [490, 221] width 189 height 19
click at [380, 147] on div "Residential Buyers Inspection" at bounding box center [387, 140] width 593 height 21
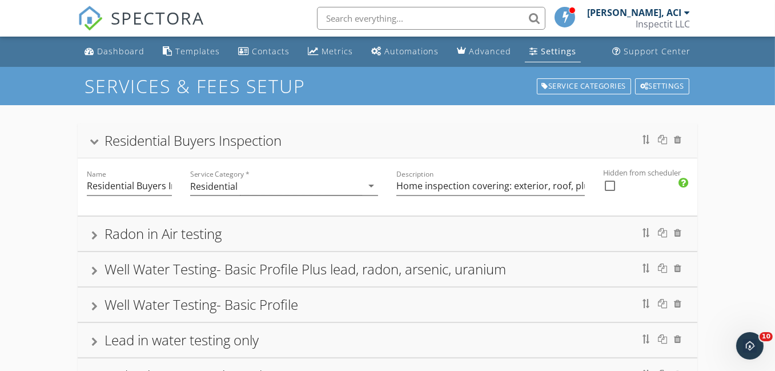
scroll to position [0, 0]
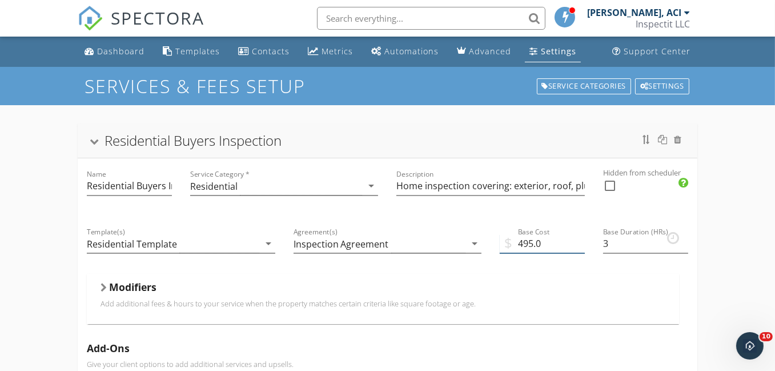
click at [518, 243] on input "495.0" at bounding box center [542, 243] width 85 height 19
type input "525.0"
click at [516, 187] on input "Home inspection covering: exterior, roof, plumbing, electrical, HVAC systems, i…" at bounding box center [490, 186] width 189 height 19
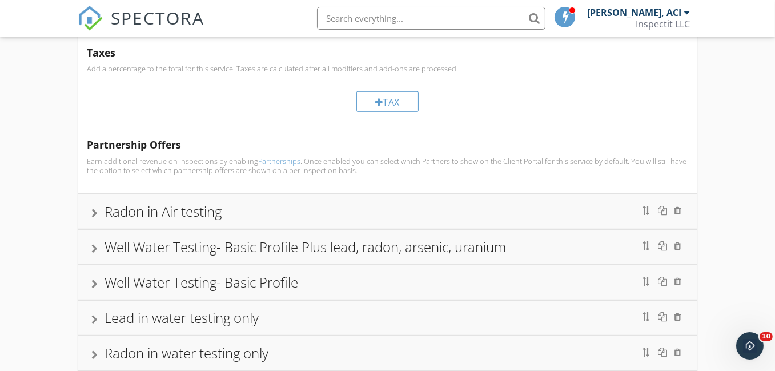
click at [299, 216] on div "Radon in Air testing" at bounding box center [387, 211] width 593 height 21
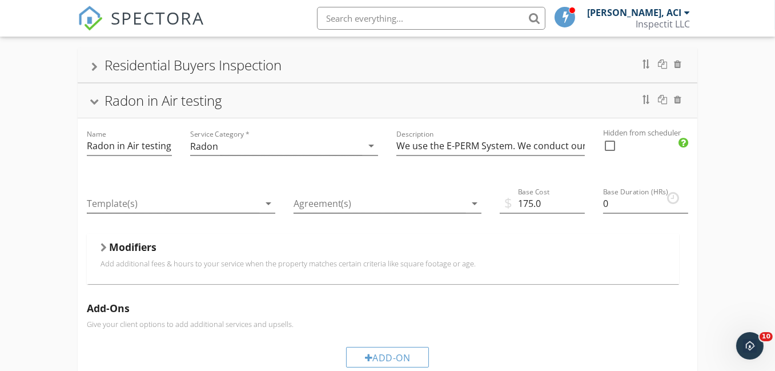
scroll to position [57, 0]
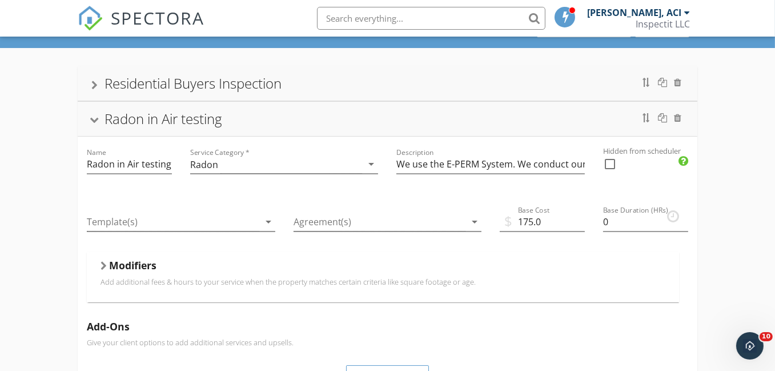
click at [94, 119] on div at bounding box center [94, 121] width 9 height 6
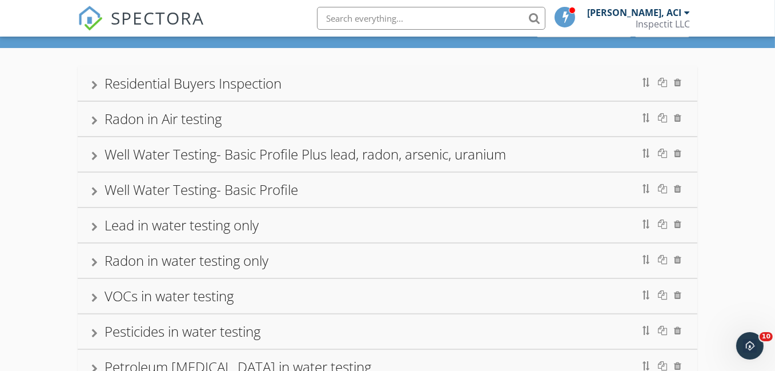
click at [115, 156] on div "Well Water Testing- Basic Profile Plus lead, radon, arsenic, uranium" at bounding box center [306, 154] width 402 height 19
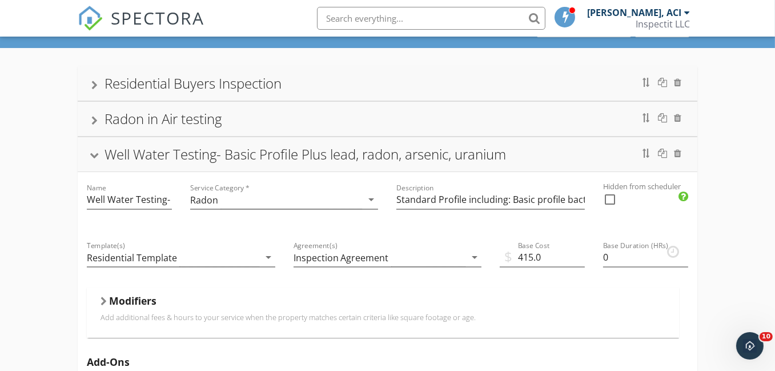
click at [97, 154] on div at bounding box center [94, 156] width 9 height 6
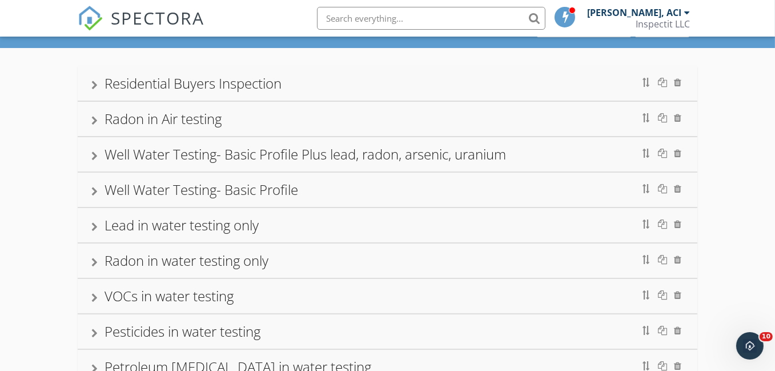
click at [95, 191] on div at bounding box center [94, 191] width 6 height 9
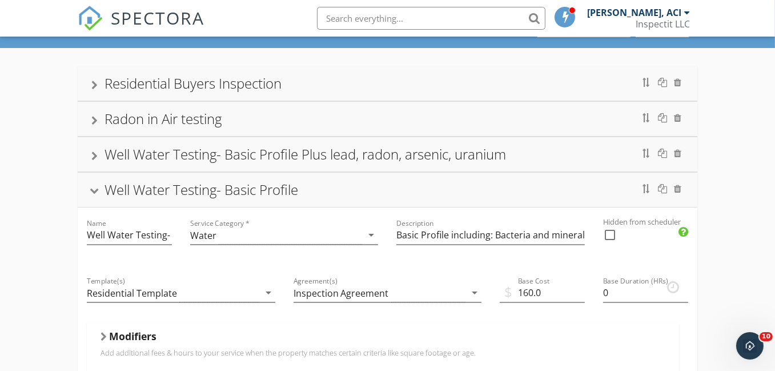
click at [94, 189] on div at bounding box center [94, 192] width 9 height 6
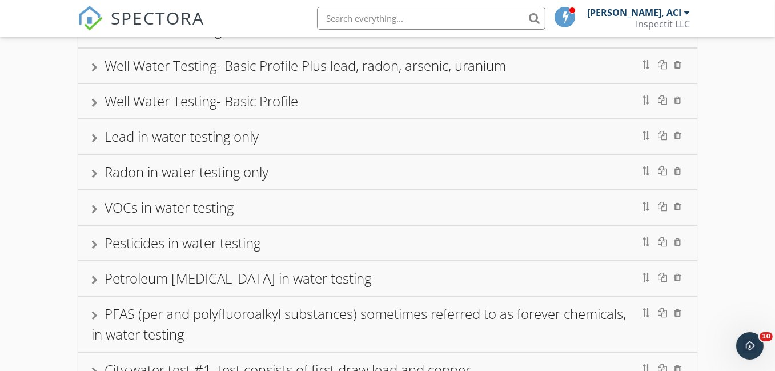
scroll to position [171, 0]
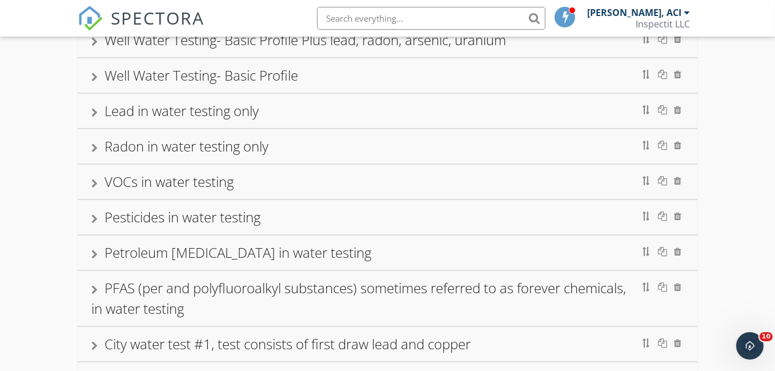
click at [92, 111] on div at bounding box center [94, 112] width 6 height 9
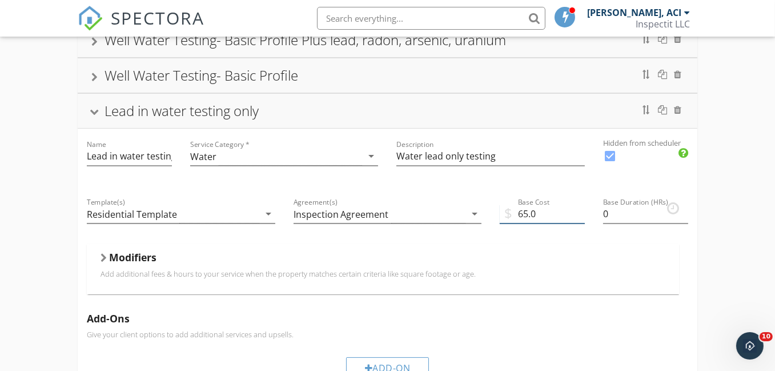
click at [523, 213] on input "65.0" at bounding box center [542, 214] width 85 height 19
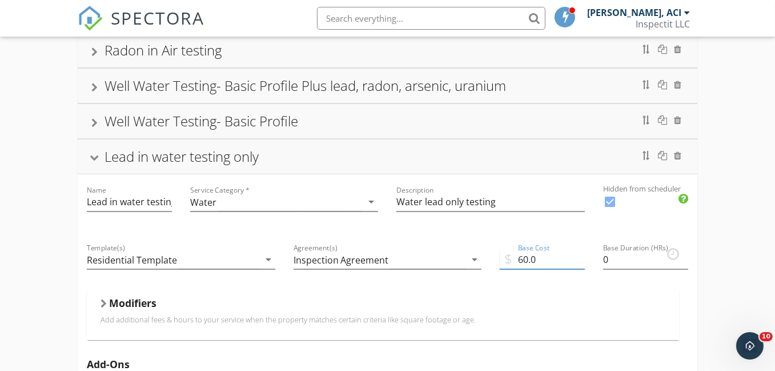
scroll to position [114, 0]
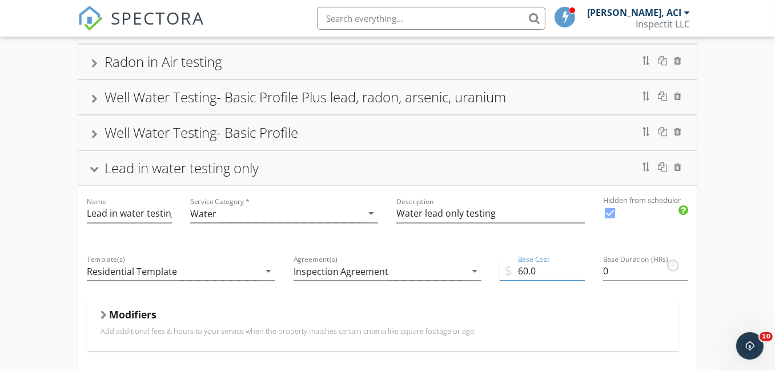
type input "60.0"
click at [95, 168] on div at bounding box center [94, 170] width 9 height 6
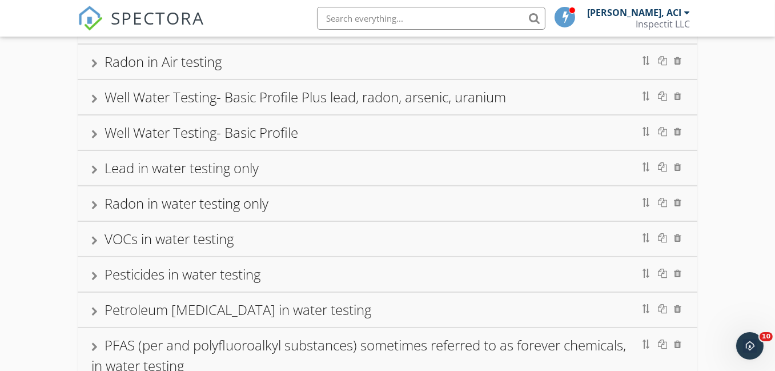
click at [95, 205] on div at bounding box center [94, 205] width 6 height 9
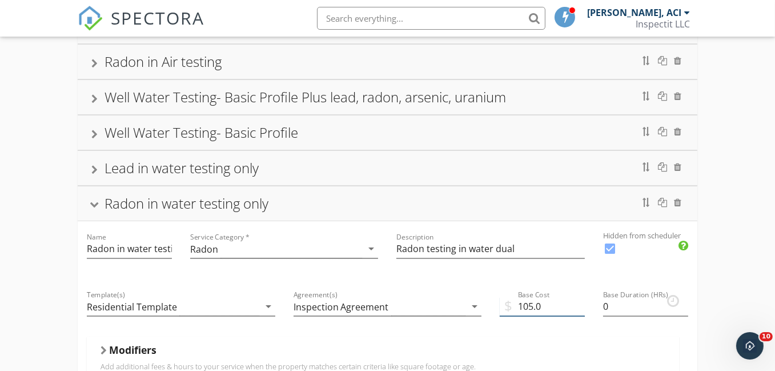
click at [520, 306] on input "105.0" at bounding box center [542, 306] width 85 height 19
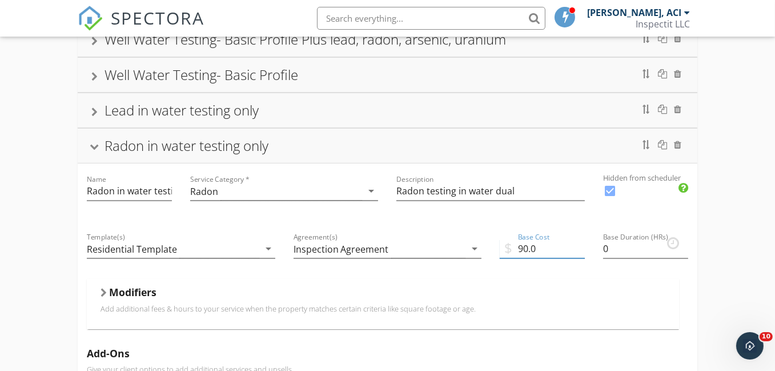
scroll to position [171, 0]
type input "90.0"
click at [94, 145] on div at bounding box center [94, 148] width 9 height 6
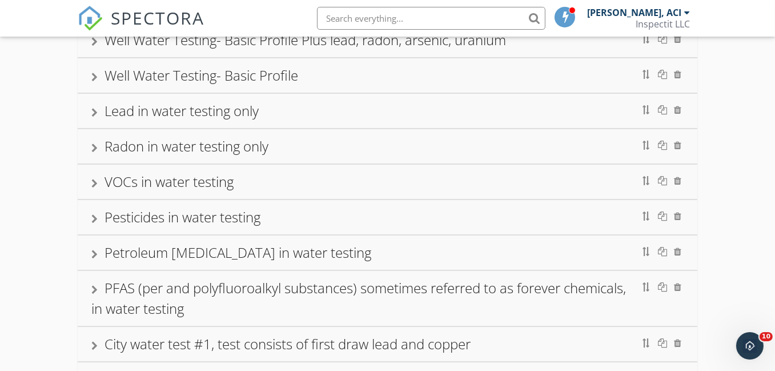
click at [91, 180] on div at bounding box center [94, 183] width 6 height 9
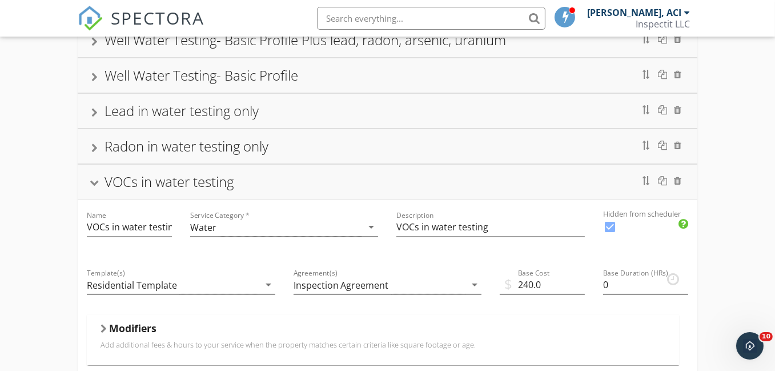
click at [94, 181] on div at bounding box center [94, 184] width 9 height 6
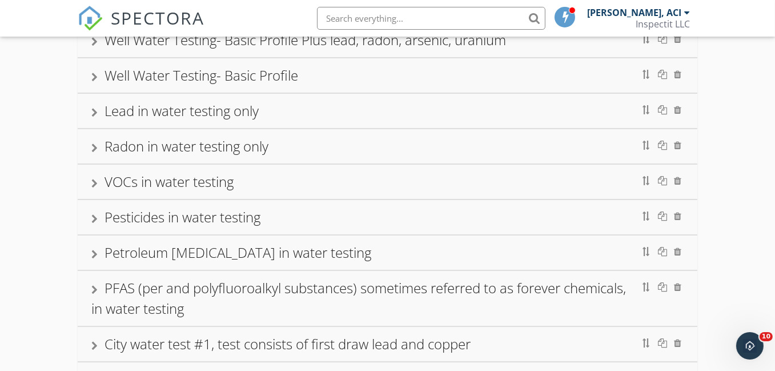
click at [94, 217] on div at bounding box center [94, 218] width 6 height 9
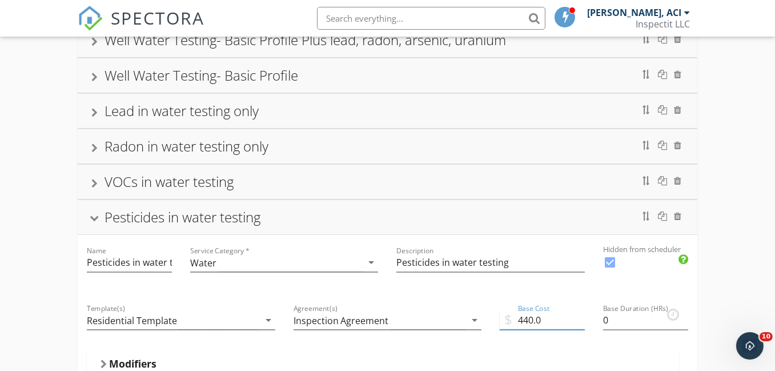
click at [523, 320] on input "440.0" at bounding box center [542, 320] width 85 height 19
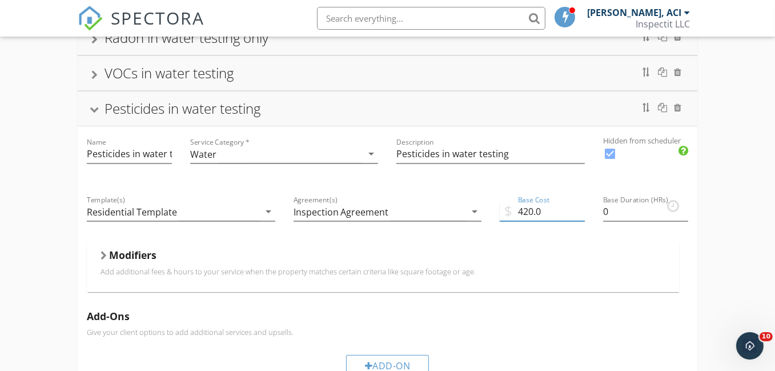
scroll to position [286, 0]
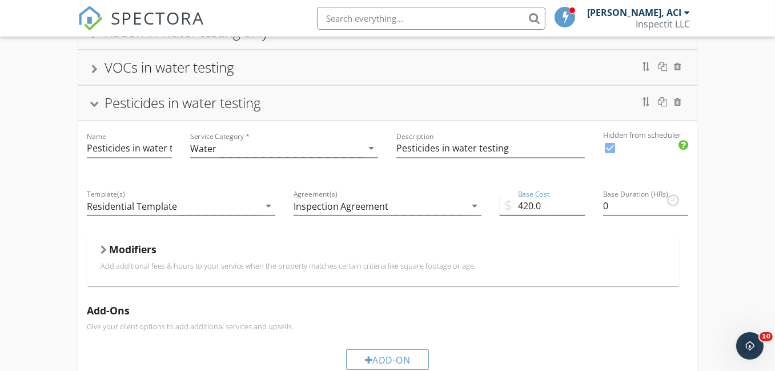
type input "420.0"
drag, startPoint x: 99, startPoint y: 101, endPoint x: 112, endPoint y: 118, distance: 22.1
click at [99, 102] on div at bounding box center [94, 105] width 9 height 6
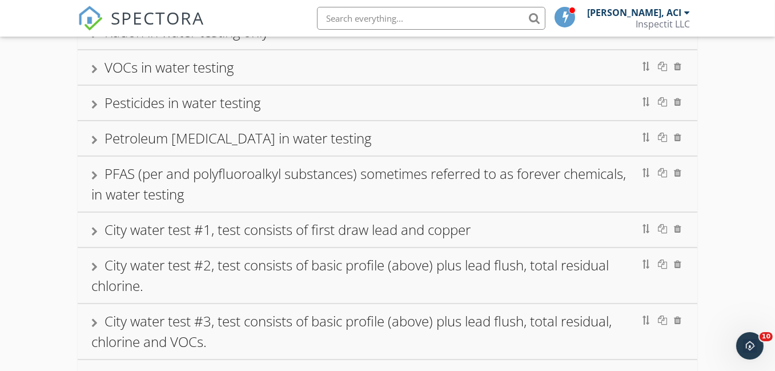
click at [93, 137] on div at bounding box center [94, 139] width 6 height 9
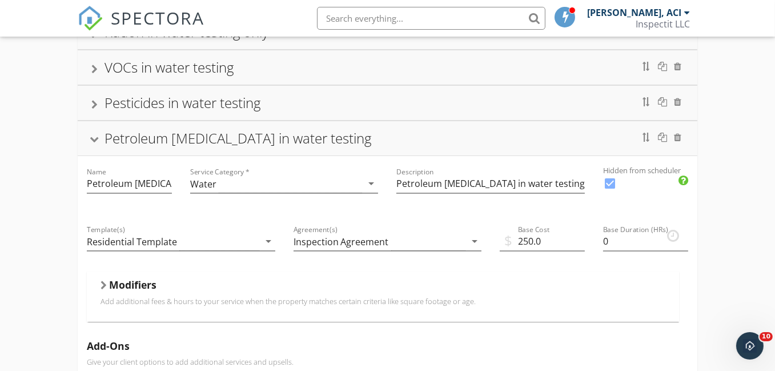
click at [97, 137] on div at bounding box center [94, 140] width 9 height 6
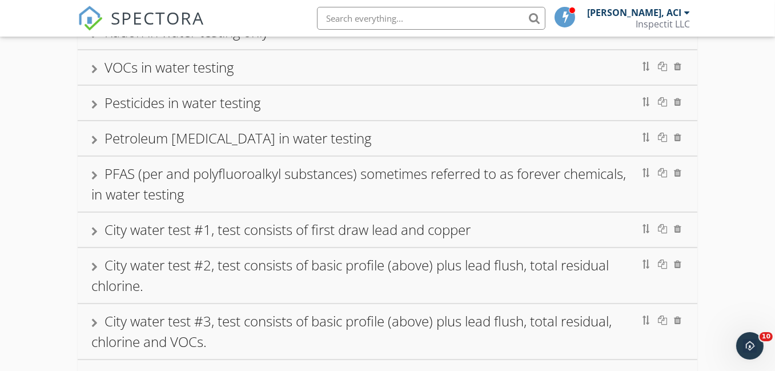
click at [95, 173] on div at bounding box center [94, 175] width 6 height 9
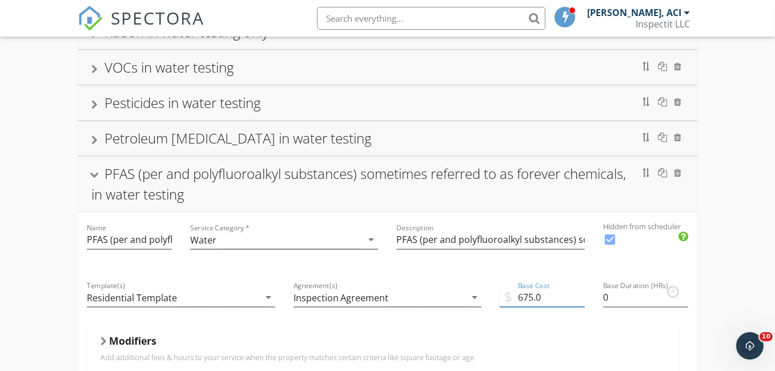
click at [523, 294] on input "675.0" at bounding box center [542, 297] width 85 height 19
type input "625.0"
click at [98, 173] on div at bounding box center [94, 176] width 9 height 6
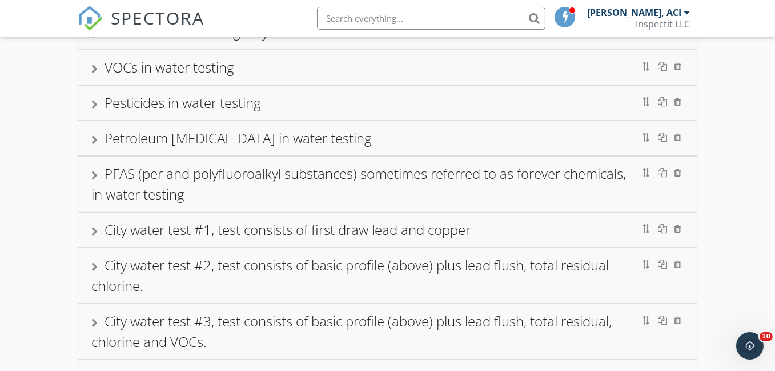
click at [93, 229] on div at bounding box center [94, 231] width 6 height 9
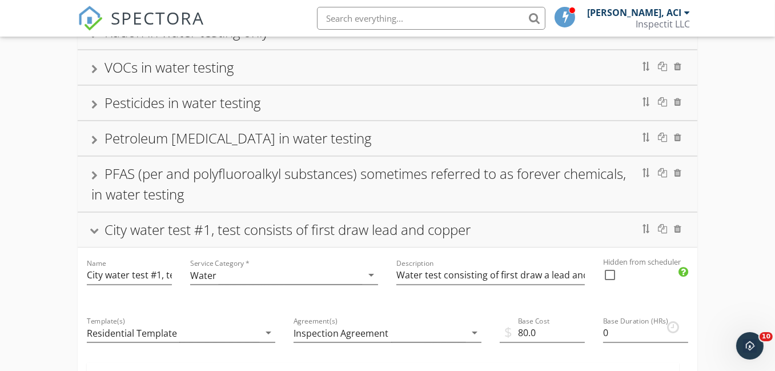
click at [94, 229] on div at bounding box center [94, 232] width 9 height 6
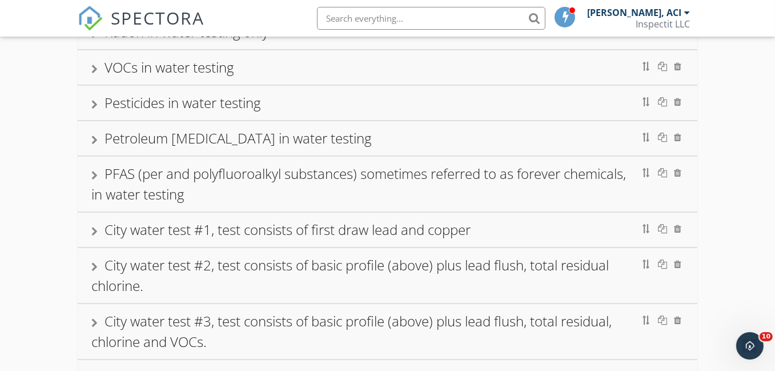
click at [94, 263] on div at bounding box center [94, 266] width 6 height 9
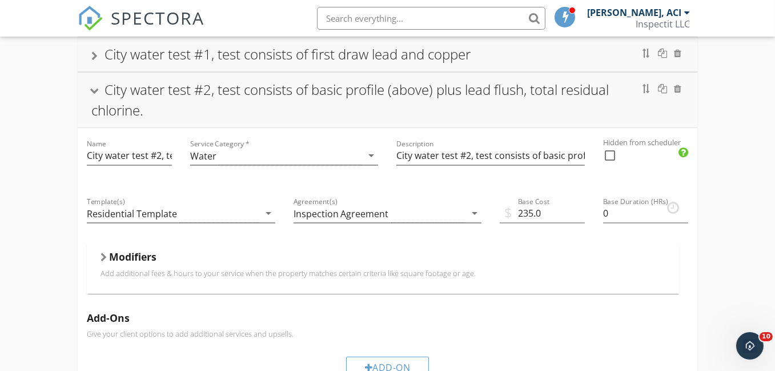
scroll to position [457, 0]
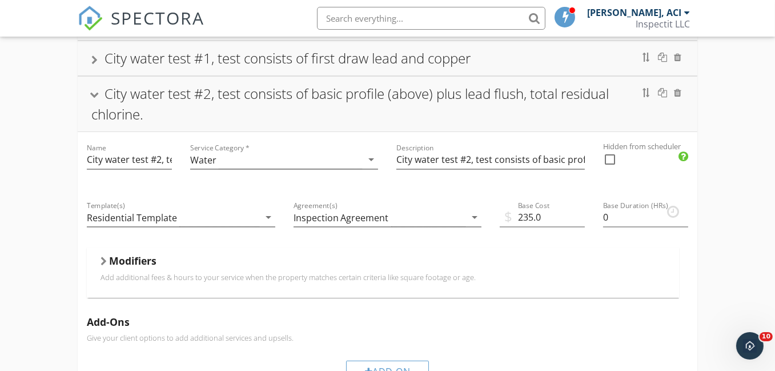
click at [94, 93] on div at bounding box center [94, 96] width 9 height 6
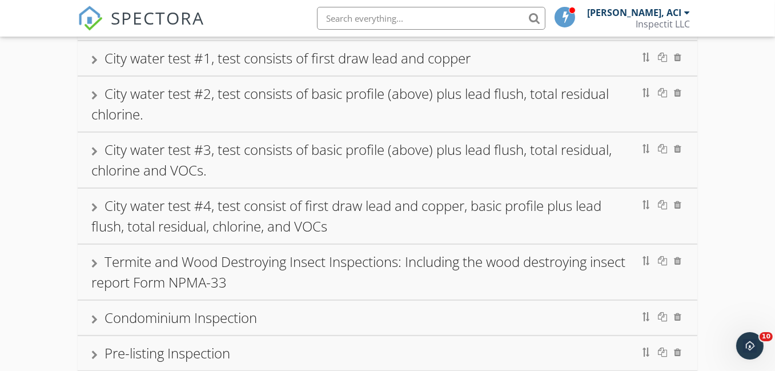
click at [94, 149] on div at bounding box center [94, 151] width 6 height 9
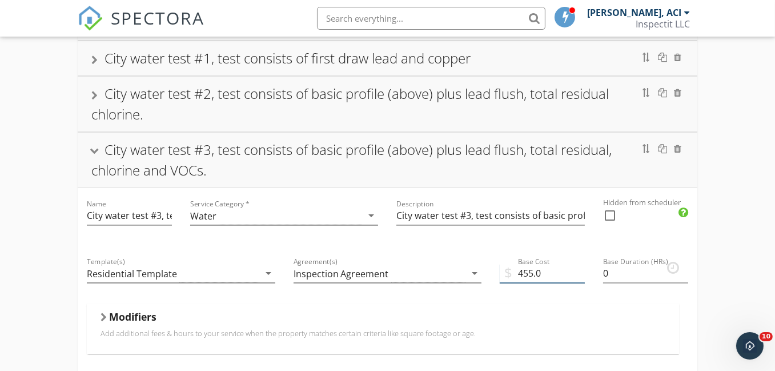
click at [518, 271] on input "455.0" at bounding box center [542, 273] width 85 height 19
type input "375.0"
click at [94, 149] on div at bounding box center [94, 152] width 9 height 6
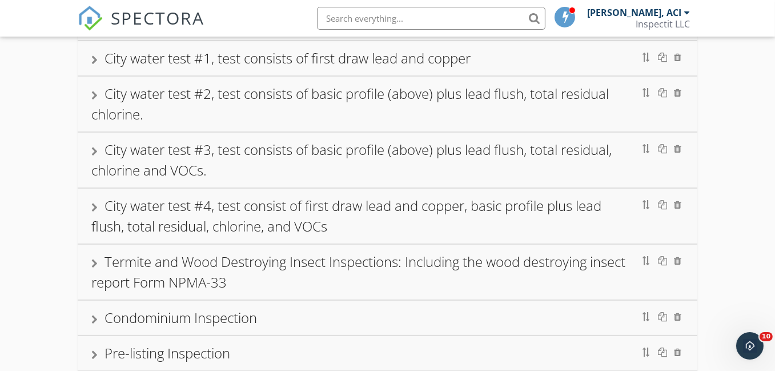
click at [95, 205] on div at bounding box center [94, 207] width 6 height 9
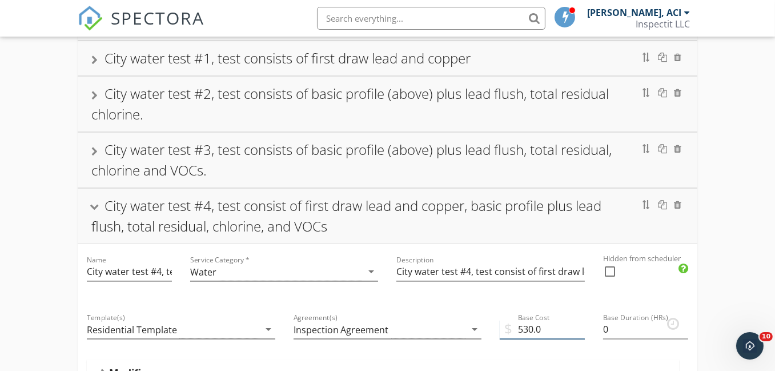
click at [518, 327] on input "530.0" at bounding box center [542, 329] width 85 height 19
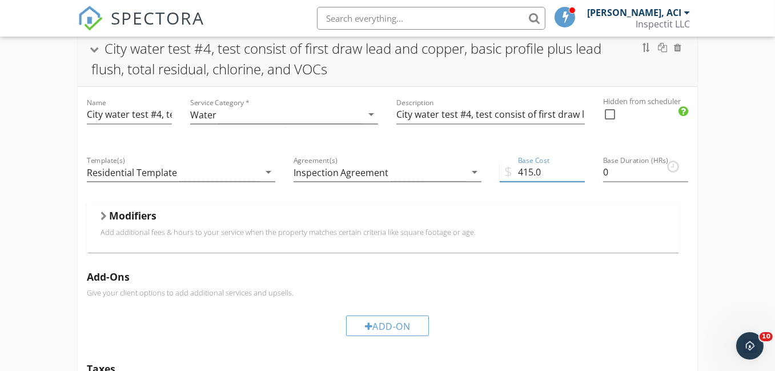
scroll to position [571, 0]
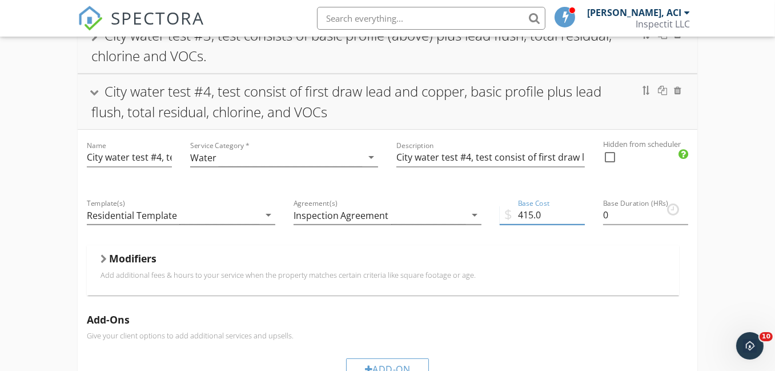
type input "415.0"
click at [95, 90] on div at bounding box center [94, 93] width 9 height 6
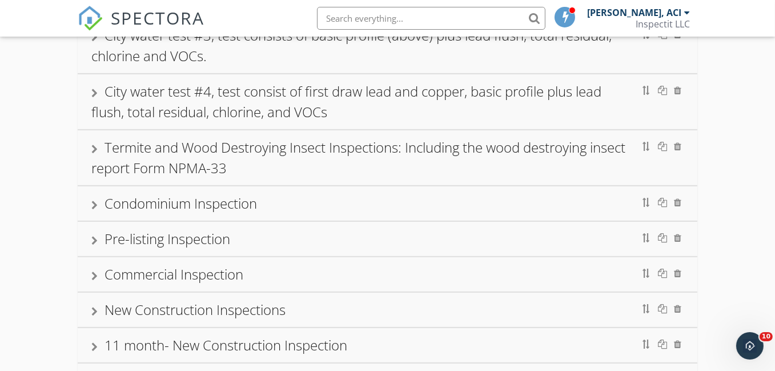
click at [95, 145] on div at bounding box center [94, 149] width 6 height 9
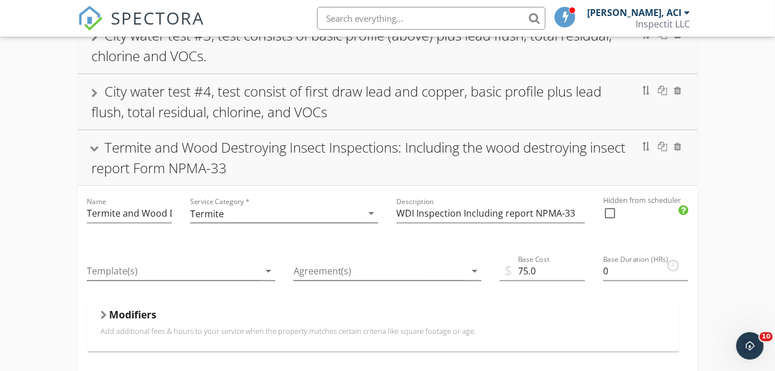
click at [95, 146] on div at bounding box center [94, 149] width 9 height 6
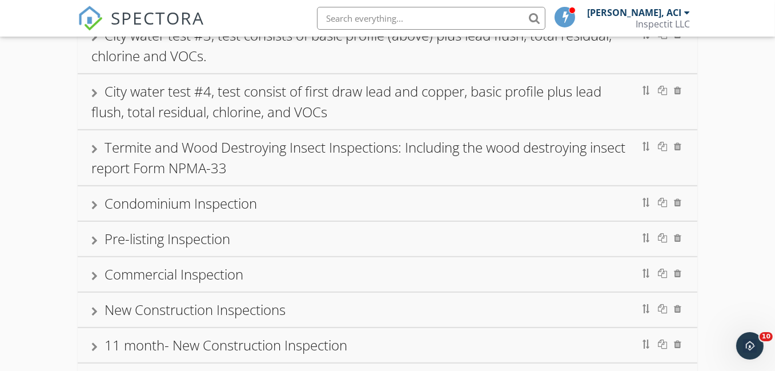
click at [96, 145] on div at bounding box center [94, 149] width 6 height 9
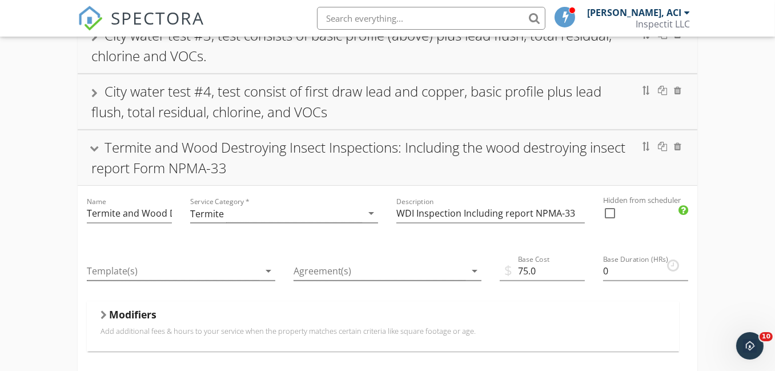
click at [96, 146] on div at bounding box center [94, 149] width 9 height 6
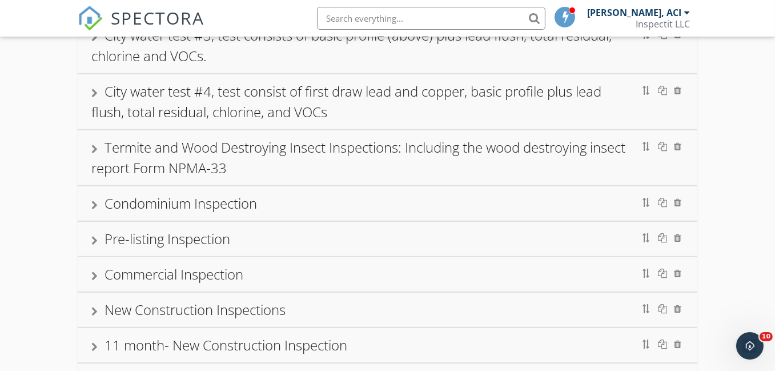
click at [95, 201] on div at bounding box center [94, 205] width 6 height 9
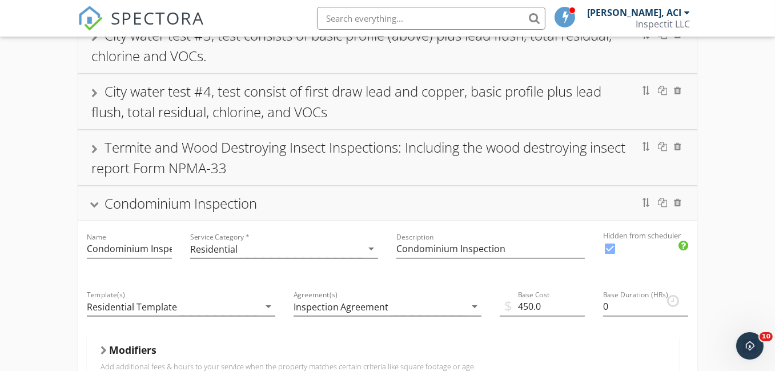
click at [95, 202] on div at bounding box center [94, 205] width 9 height 6
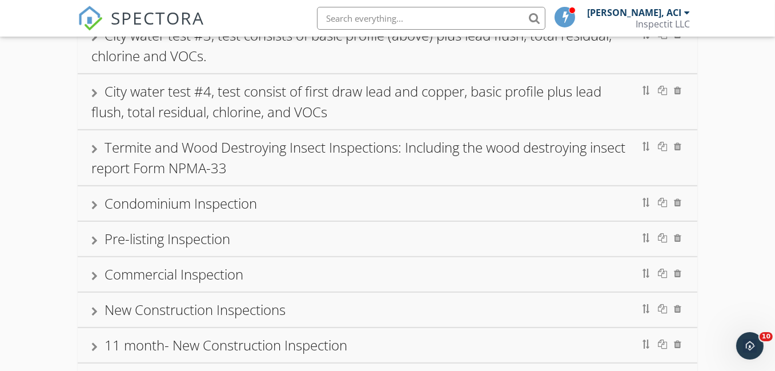
scroll to position [628, 0]
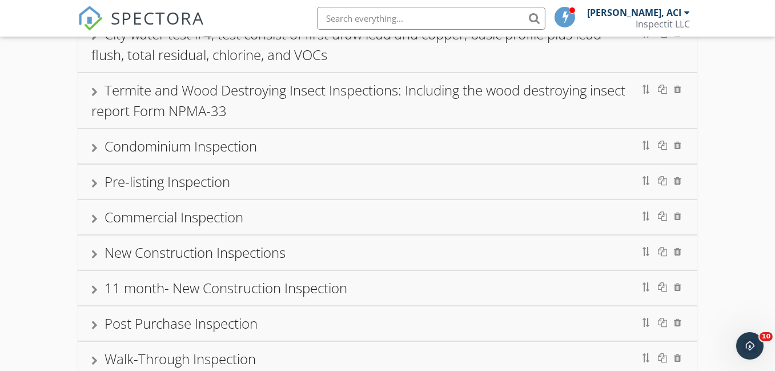
click at [94, 179] on div at bounding box center [94, 183] width 6 height 9
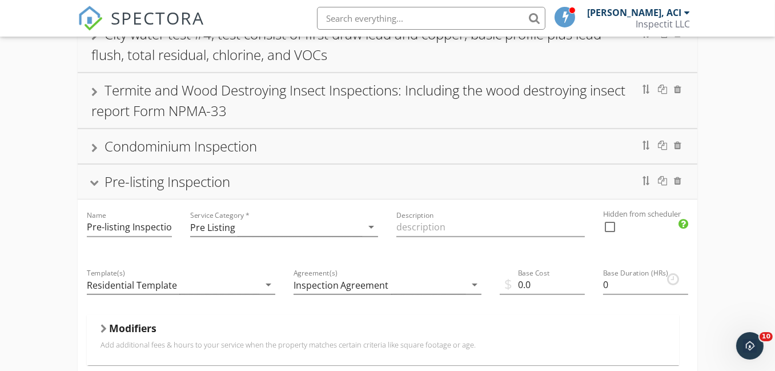
click at [94, 181] on div at bounding box center [94, 184] width 9 height 6
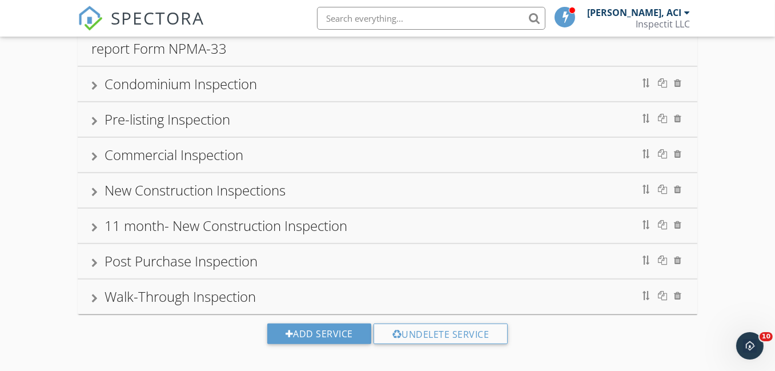
scroll to position [692, 0]
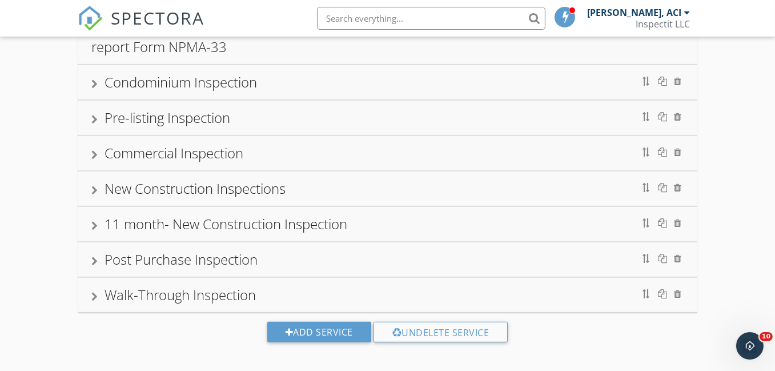
click at [93, 292] on div at bounding box center [94, 296] width 6 height 9
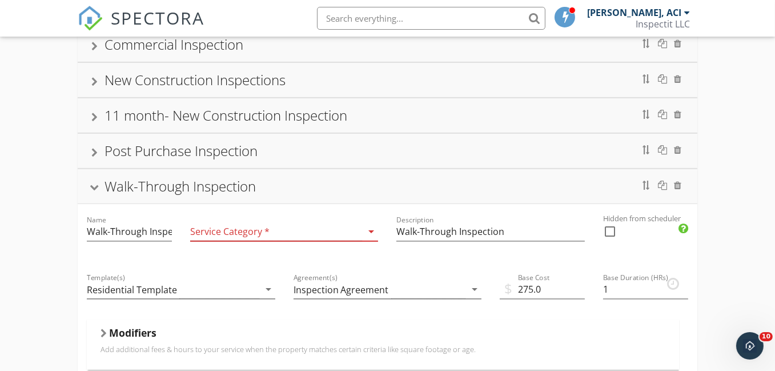
scroll to position [807, 0]
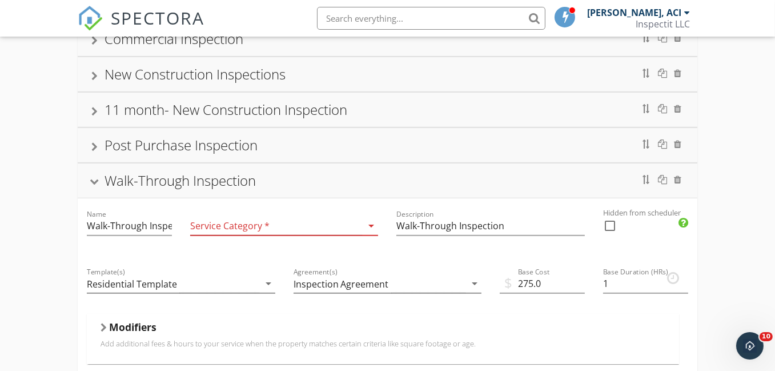
click at [370, 219] on icon "arrow_drop_down" at bounding box center [371, 226] width 14 height 14
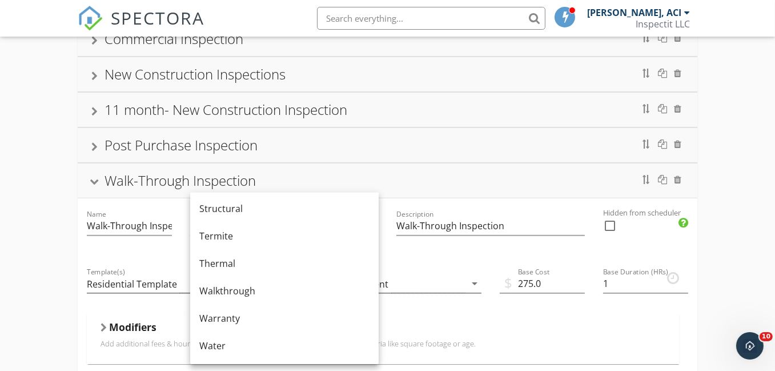
scroll to position [672, 0]
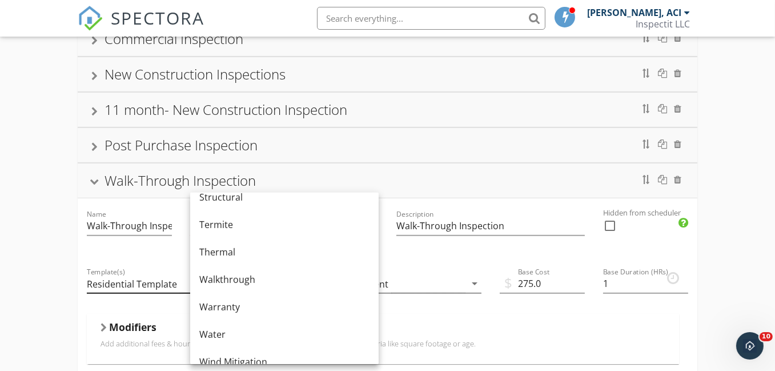
click at [232, 279] on div "Walkthrough" at bounding box center [284, 280] width 170 height 14
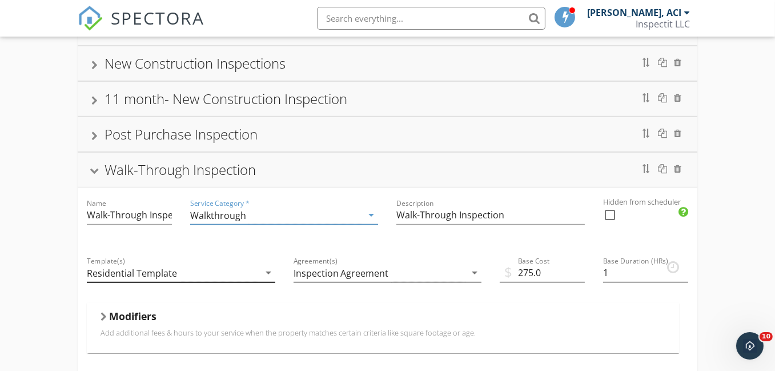
scroll to position [750, 0]
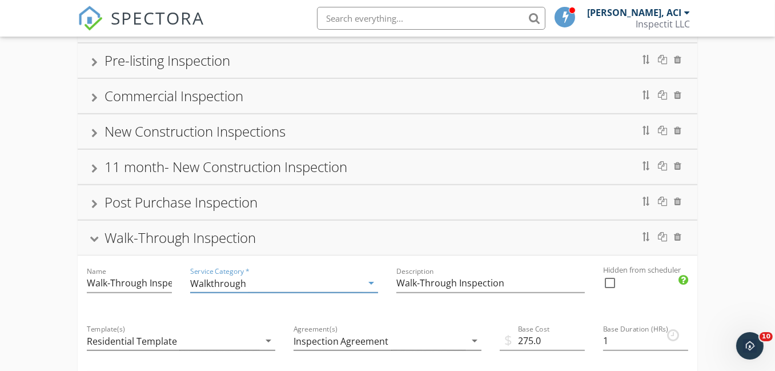
click at [94, 237] on div at bounding box center [94, 240] width 9 height 6
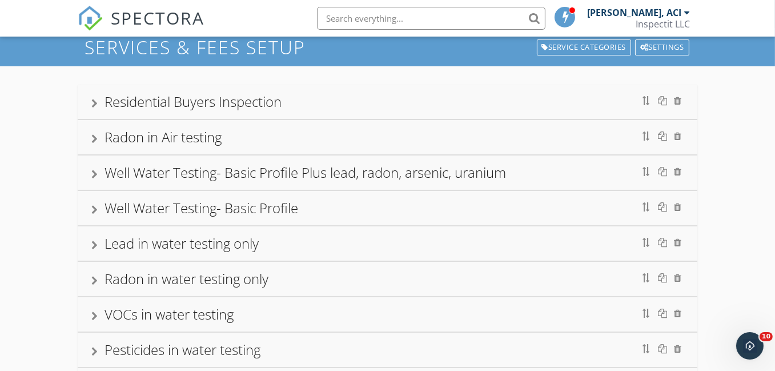
scroll to position [0, 0]
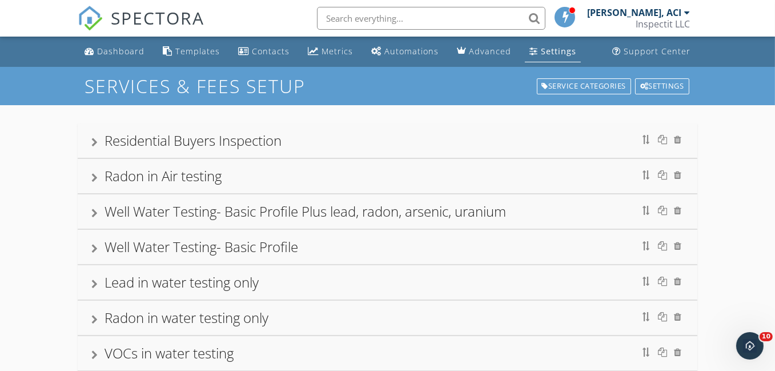
click at [94, 141] on div at bounding box center [94, 142] width 6 height 9
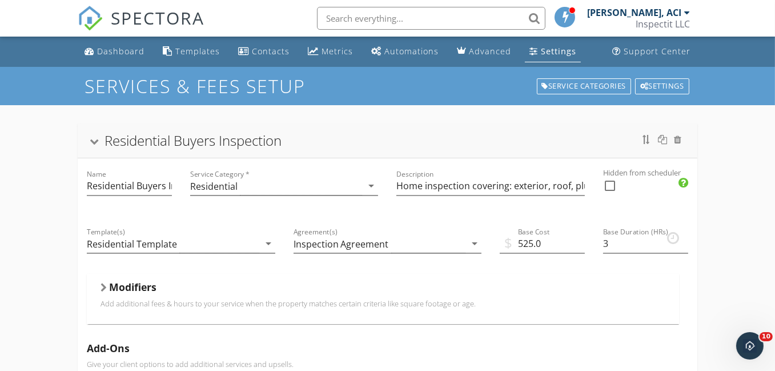
click at [94, 141] on div at bounding box center [94, 142] width 9 height 6
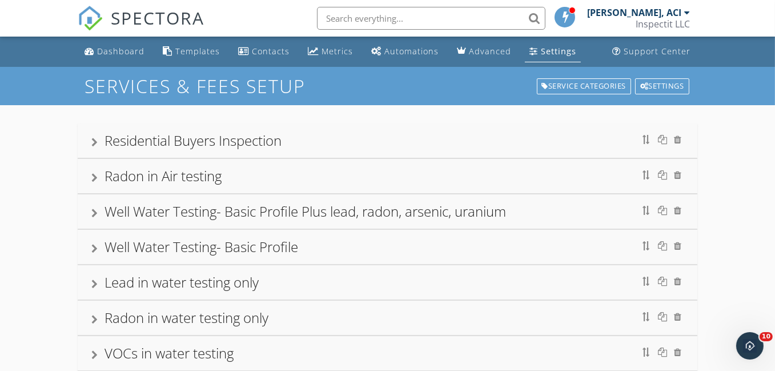
click at [90, 181] on div "Radon in Air testing" at bounding box center [388, 176] width 620 height 34
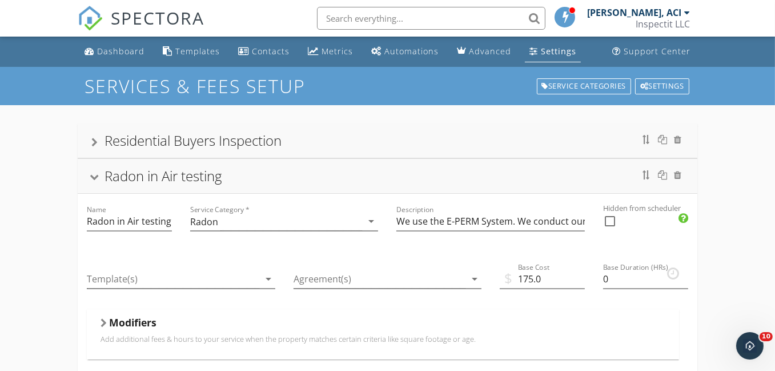
click at [94, 177] on div at bounding box center [94, 178] width 9 height 6
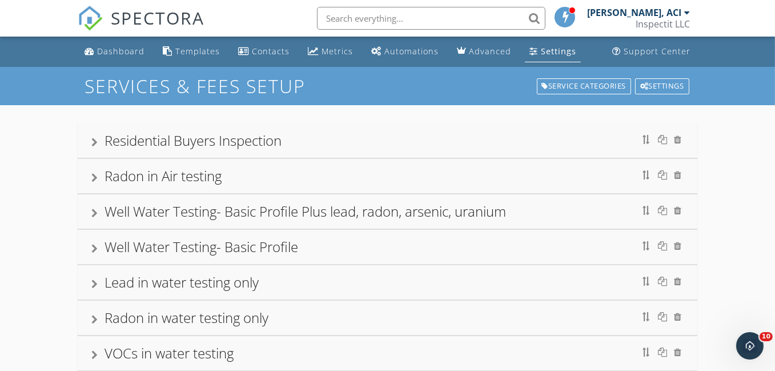
click at [94, 214] on div at bounding box center [94, 213] width 6 height 9
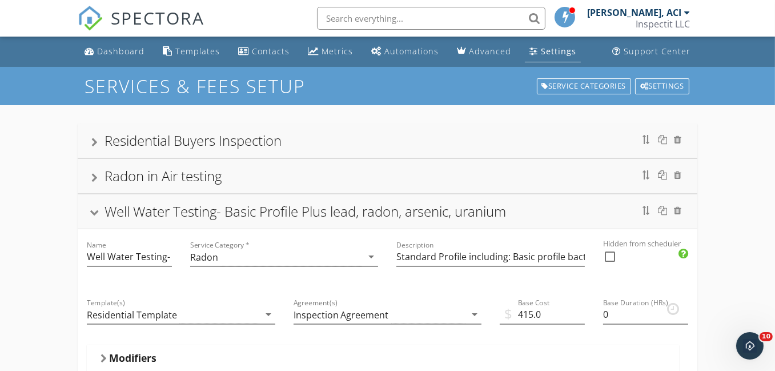
click at [94, 214] on div at bounding box center [94, 213] width 9 height 6
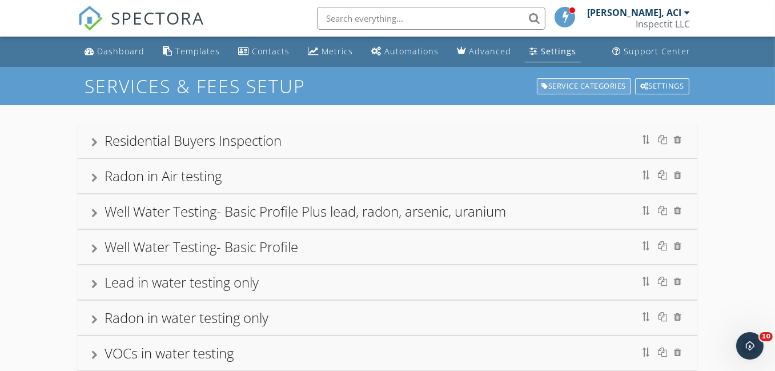
click at [568, 87] on div "Service Categories" at bounding box center [584, 86] width 95 height 16
click at [560, 86] on div "Service Categories" at bounding box center [584, 86] width 95 height 16
click at [547, 53] on div "Settings" at bounding box center [558, 51] width 35 height 11
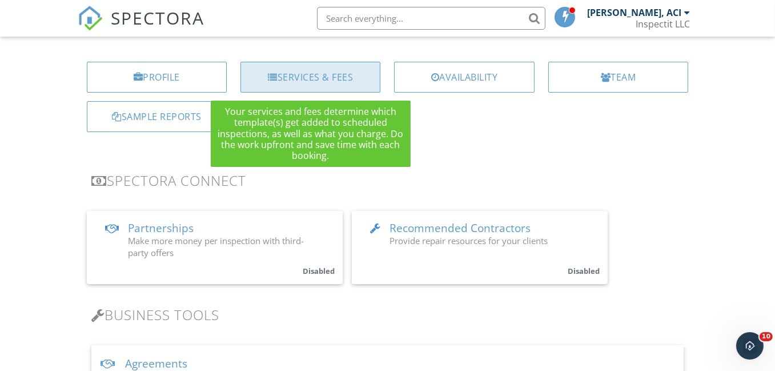
click at [331, 79] on div "Services & Fees" at bounding box center [311, 77] width 140 height 31
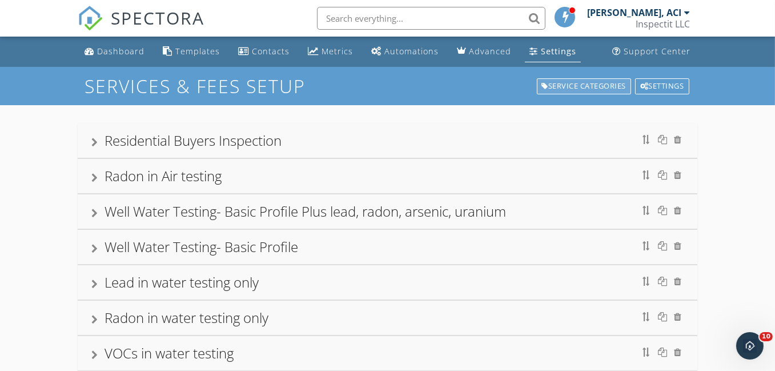
click at [556, 85] on div "Service Categories" at bounding box center [584, 86] width 95 height 16
click at [554, 51] on div "Settings" at bounding box center [558, 51] width 35 height 11
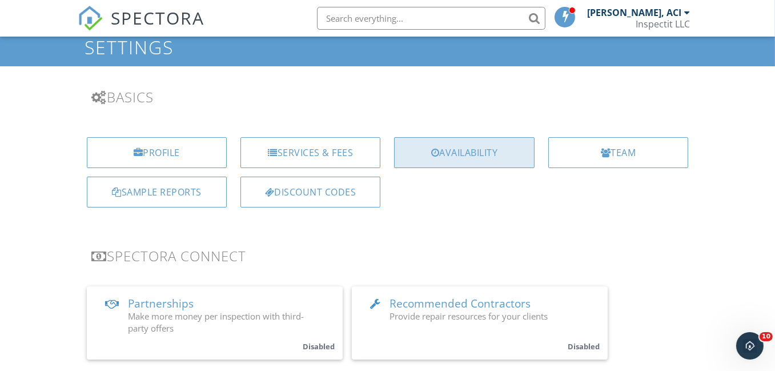
scroll to position [57, 0]
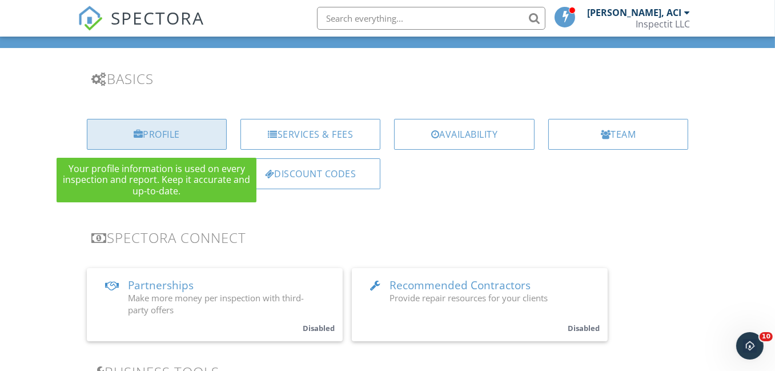
click at [166, 136] on div "Profile" at bounding box center [157, 134] width 140 height 31
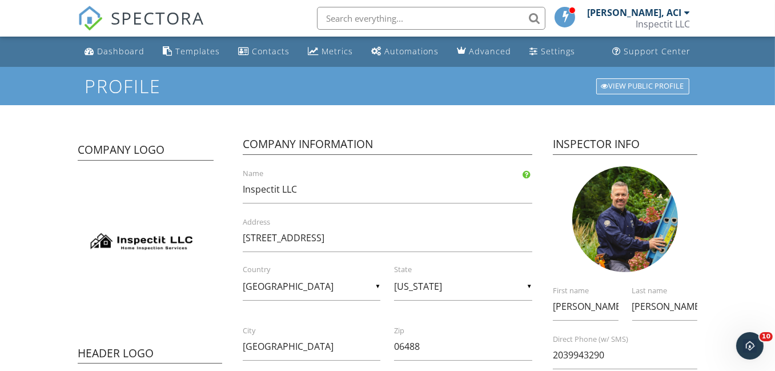
click at [628, 87] on div "View Public Profile" at bounding box center [642, 86] width 93 height 16
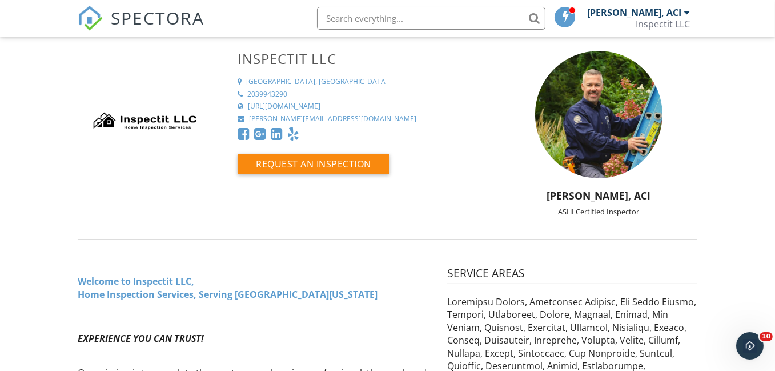
click at [686, 13] on div at bounding box center [687, 12] width 6 height 9
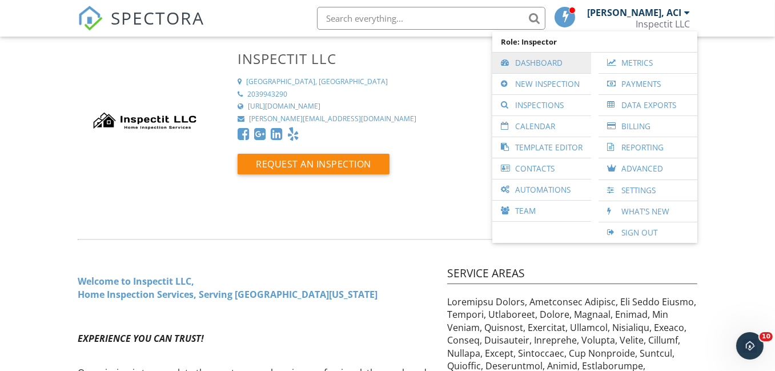
click at [537, 64] on link "Dashboard" at bounding box center [541, 63] width 87 height 21
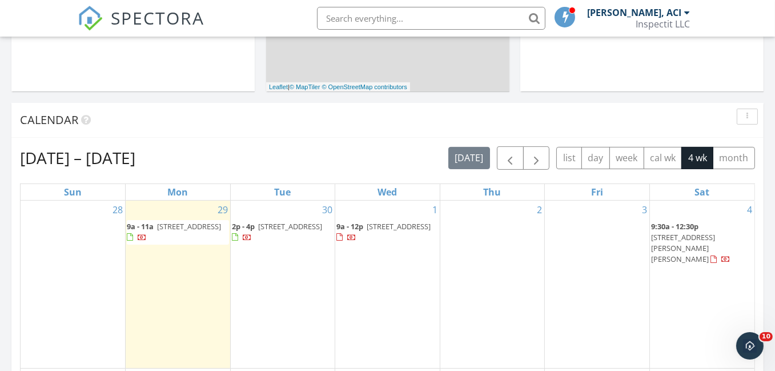
scroll to position [457, 0]
